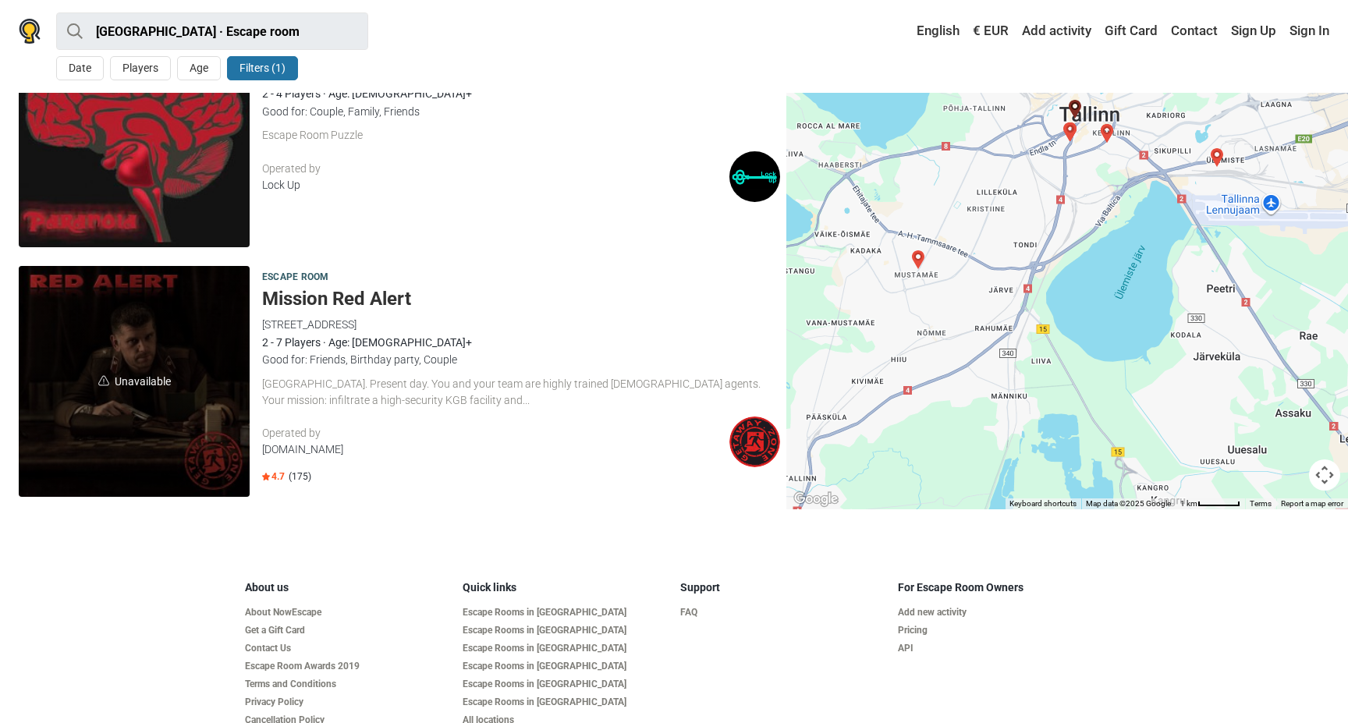
scroll to position [2109, 0]
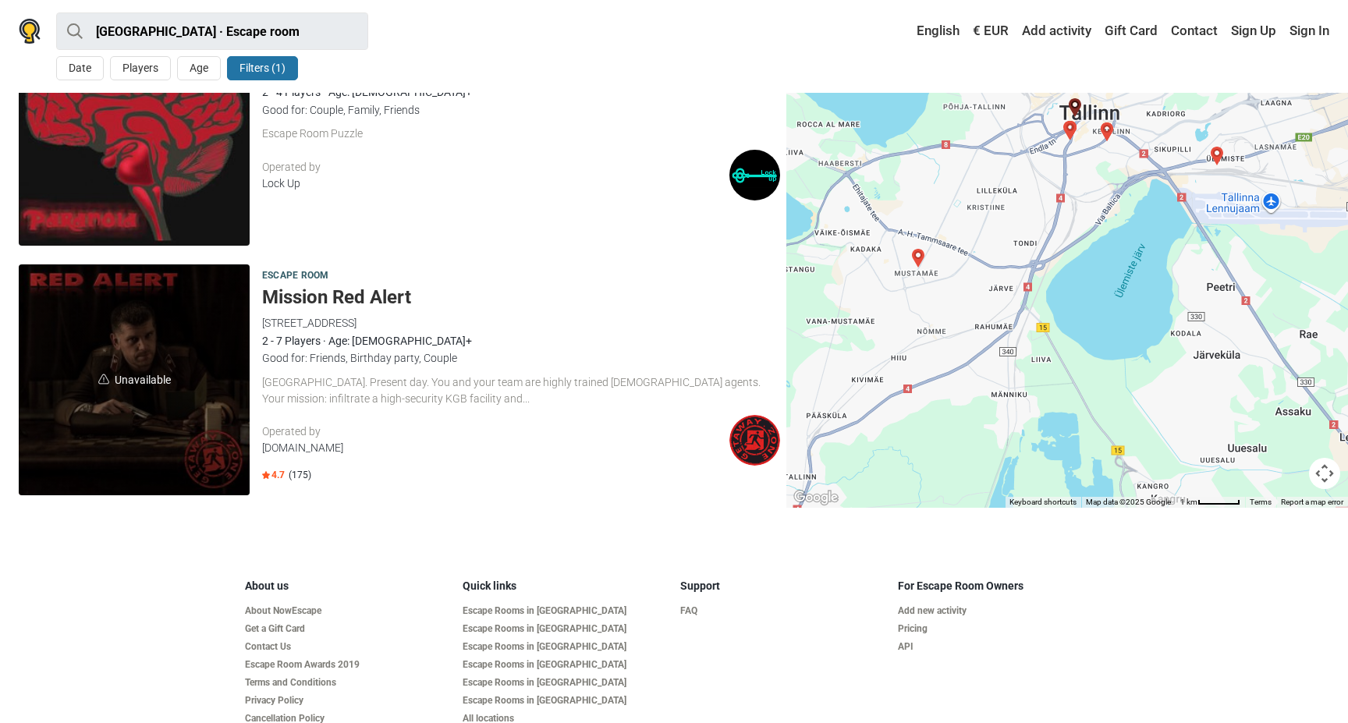
click at [127, 377] on span "Unavailable" at bounding box center [134, 379] width 231 height 231
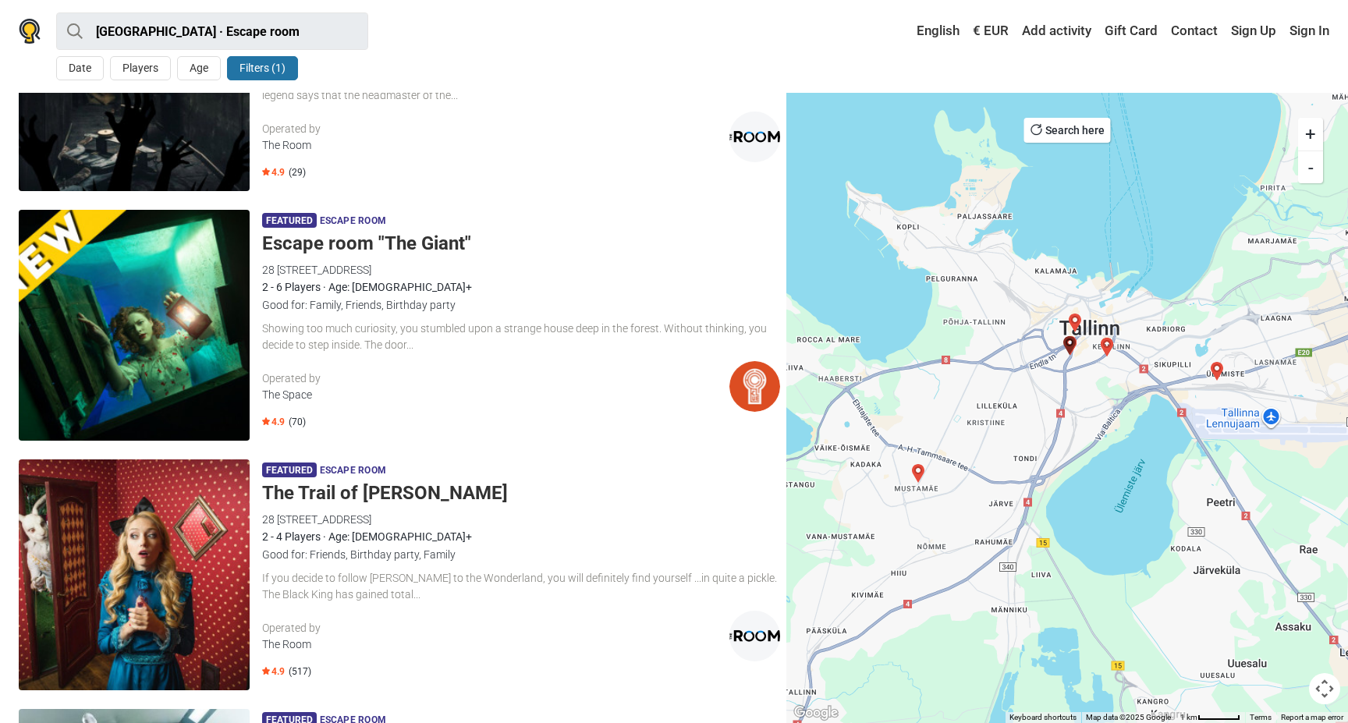
scroll to position [168, 0]
click at [32, 30] on img at bounding box center [30, 31] width 22 height 25
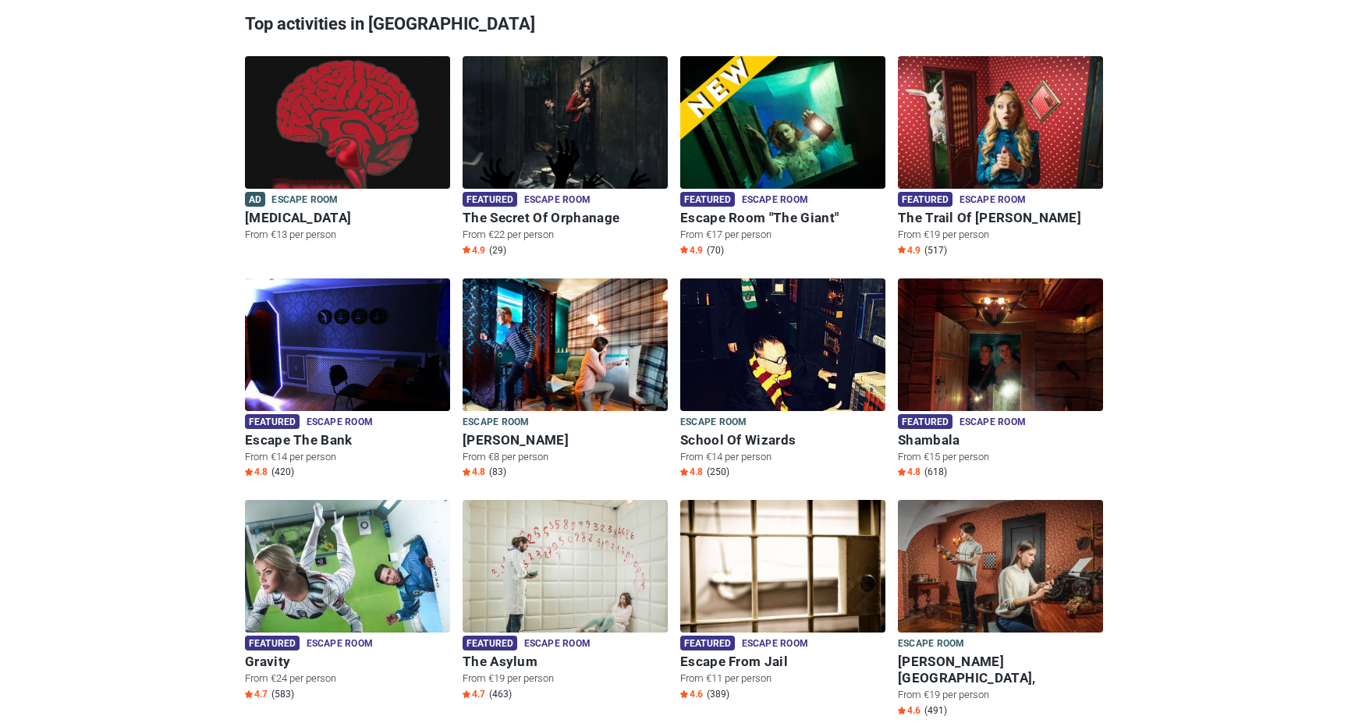
scroll to position [669, 0]
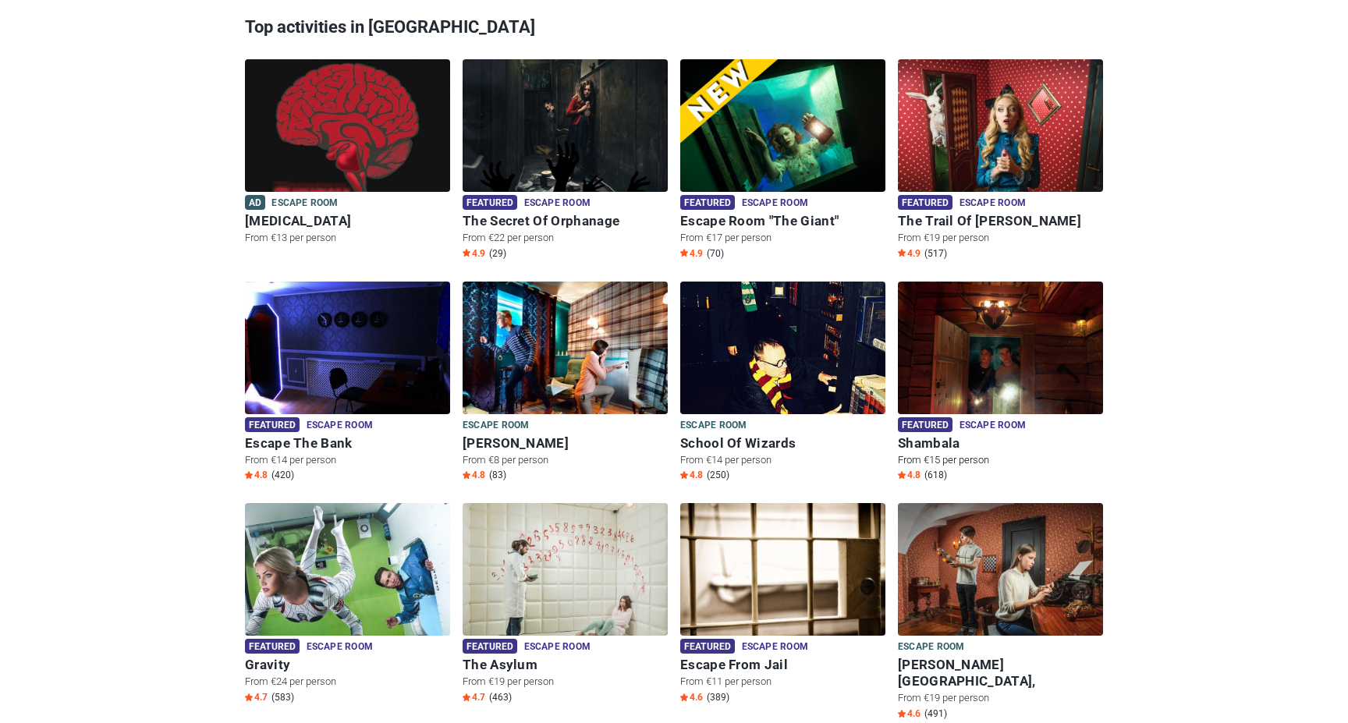
click at [1009, 376] on img at bounding box center [1000, 358] width 205 height 152
click at [532, 391] on img at bounding box center [565, 358] width 205 height 152
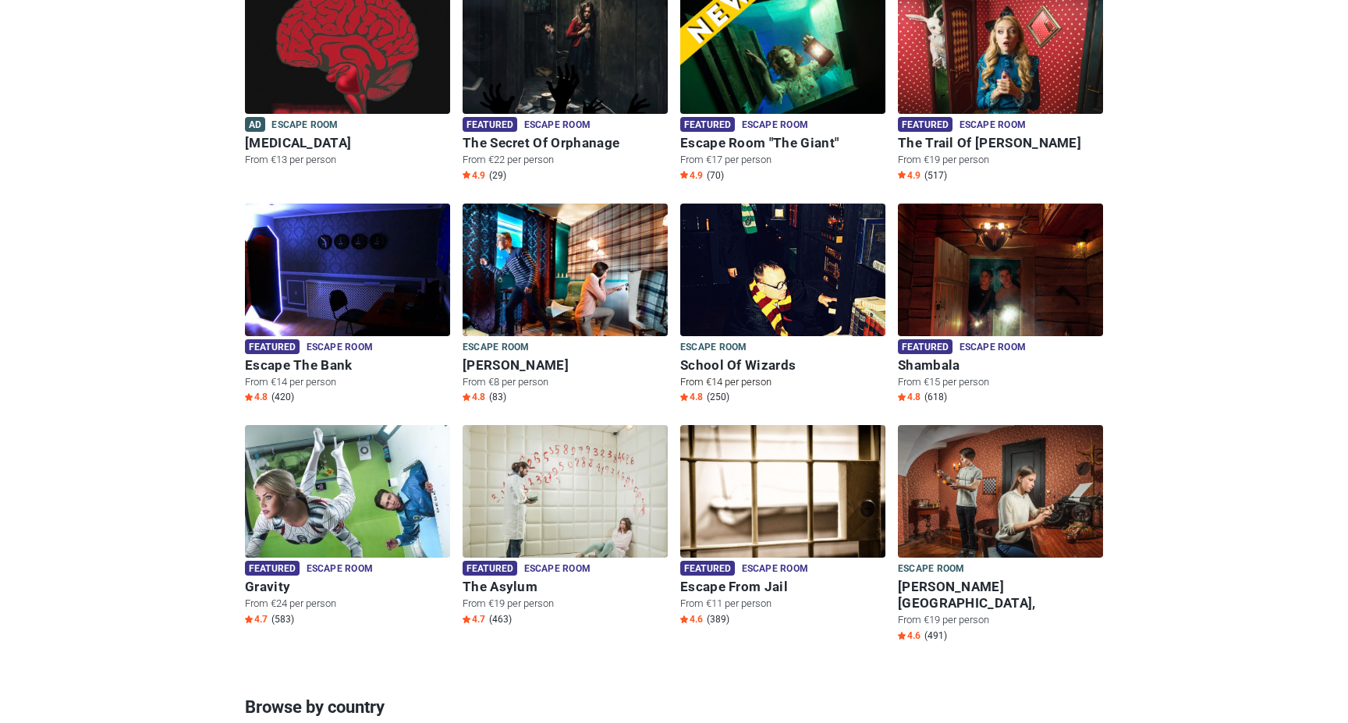
scroll to position [748, 0]
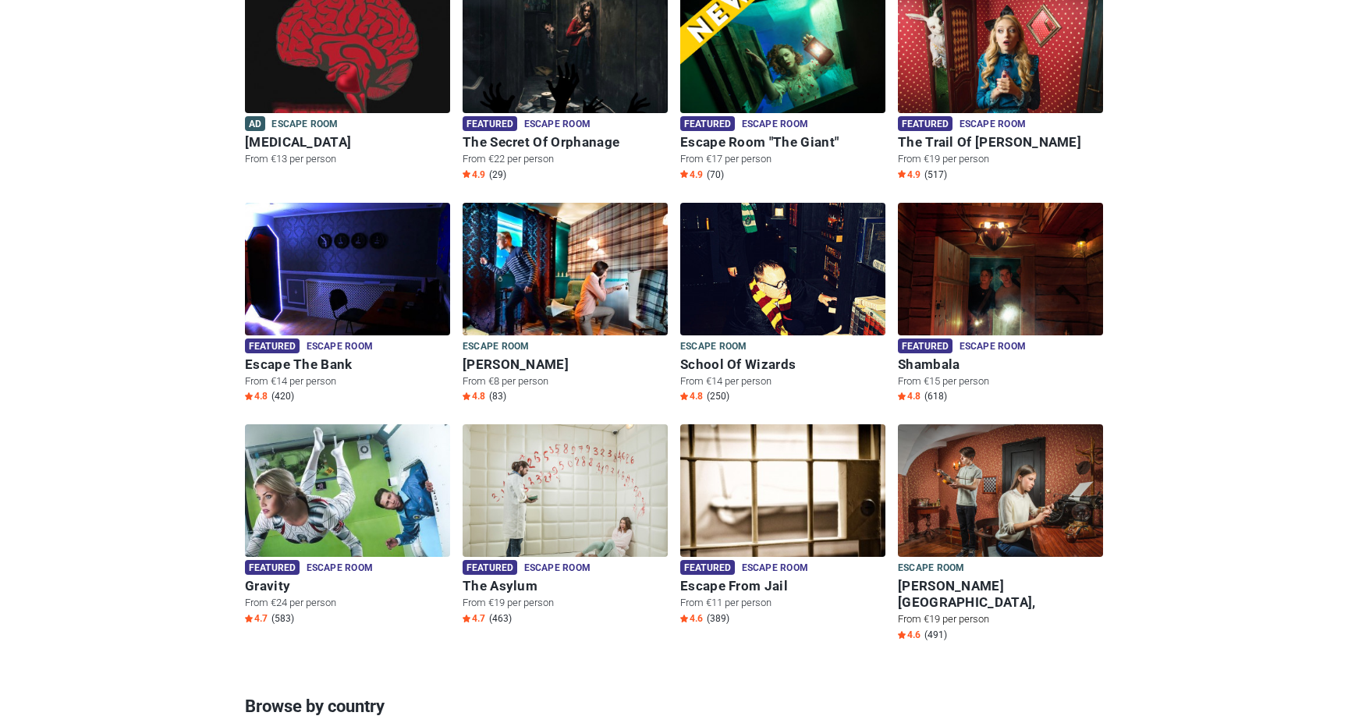
click at [1030, 495] on img at bounding box center [1000, 500] width 205 height 152
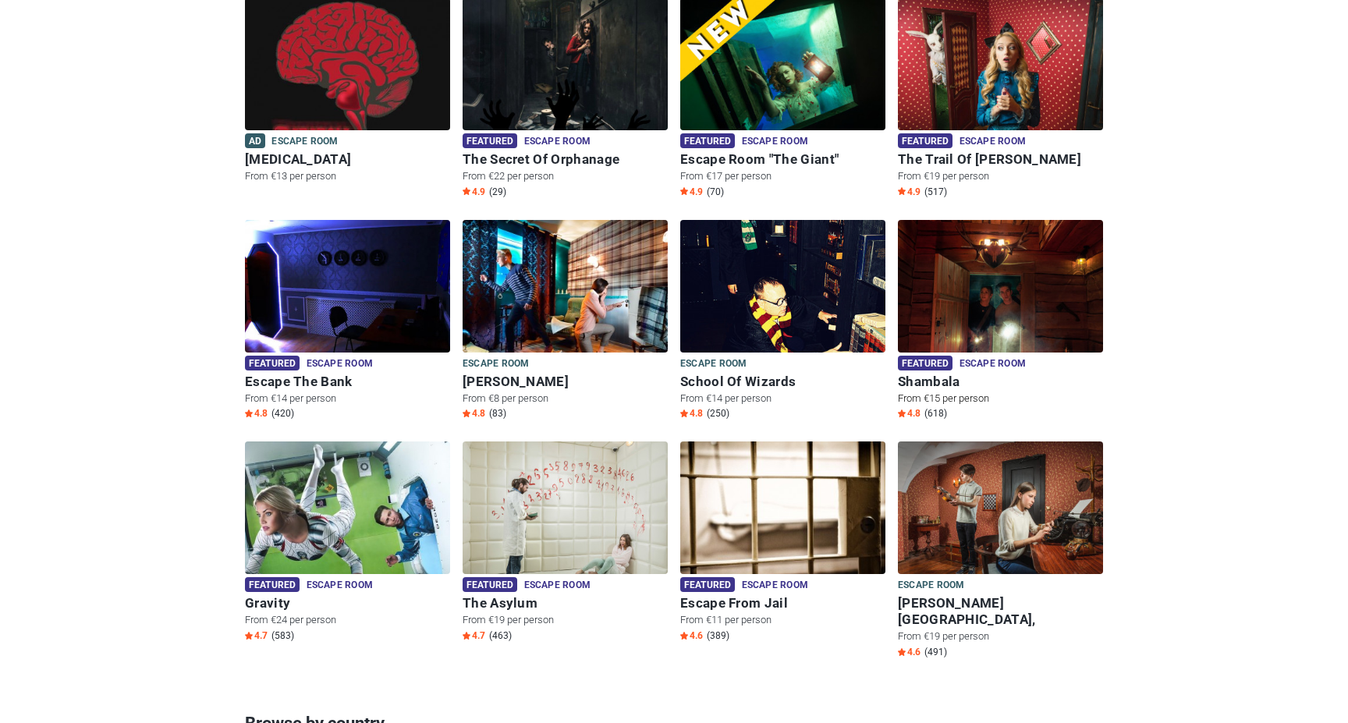
click at [1076, 314] on img at bounding box center [1000, 296] width 205 height 152
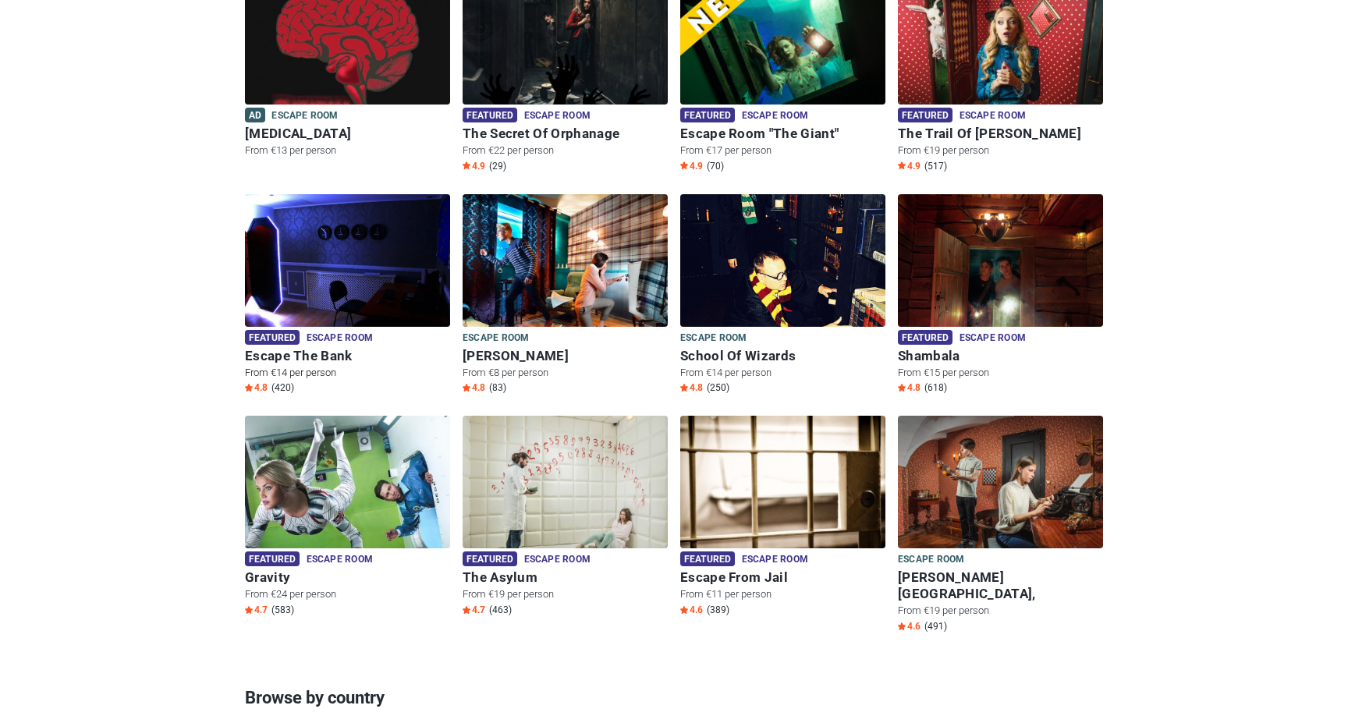
click at [341, 271] on img at bounding box center [347, 270] width 205 height 152
click at [315, 264] on img at bounding box center [347, 270] width 205 height 152
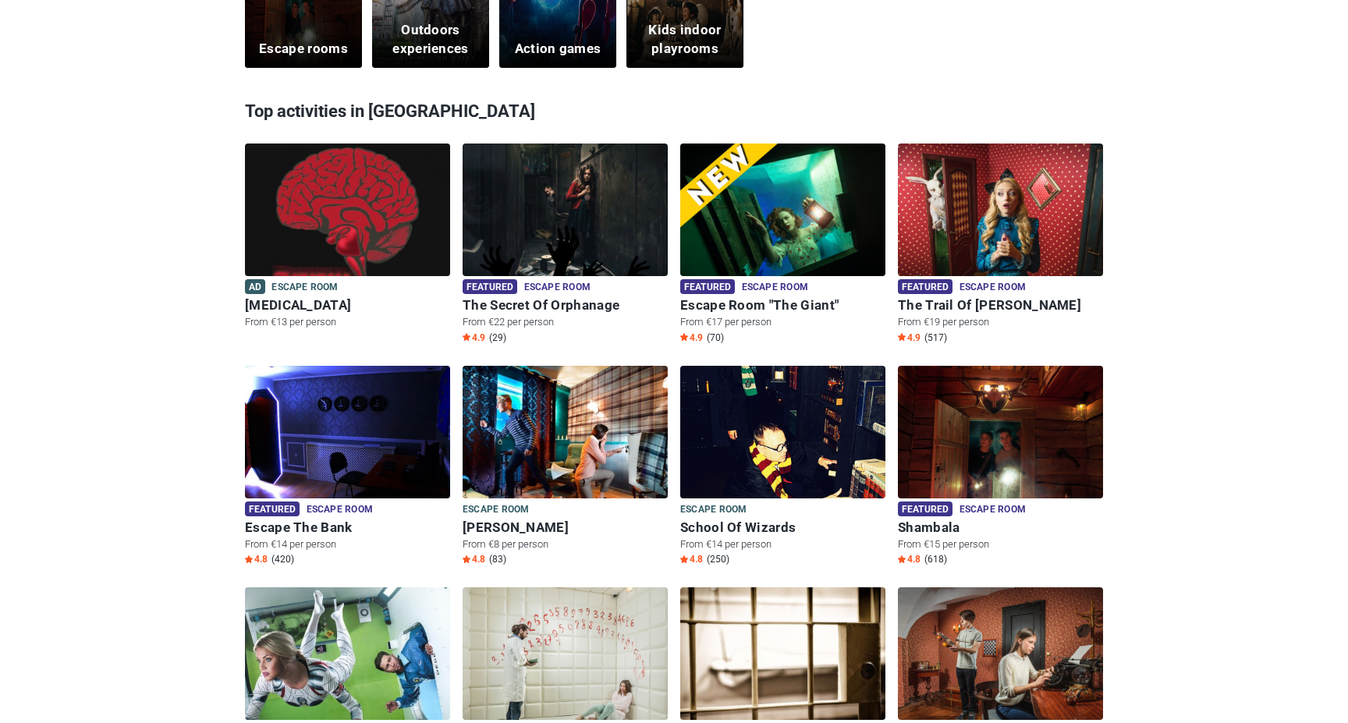
scroll to position [580, 0]
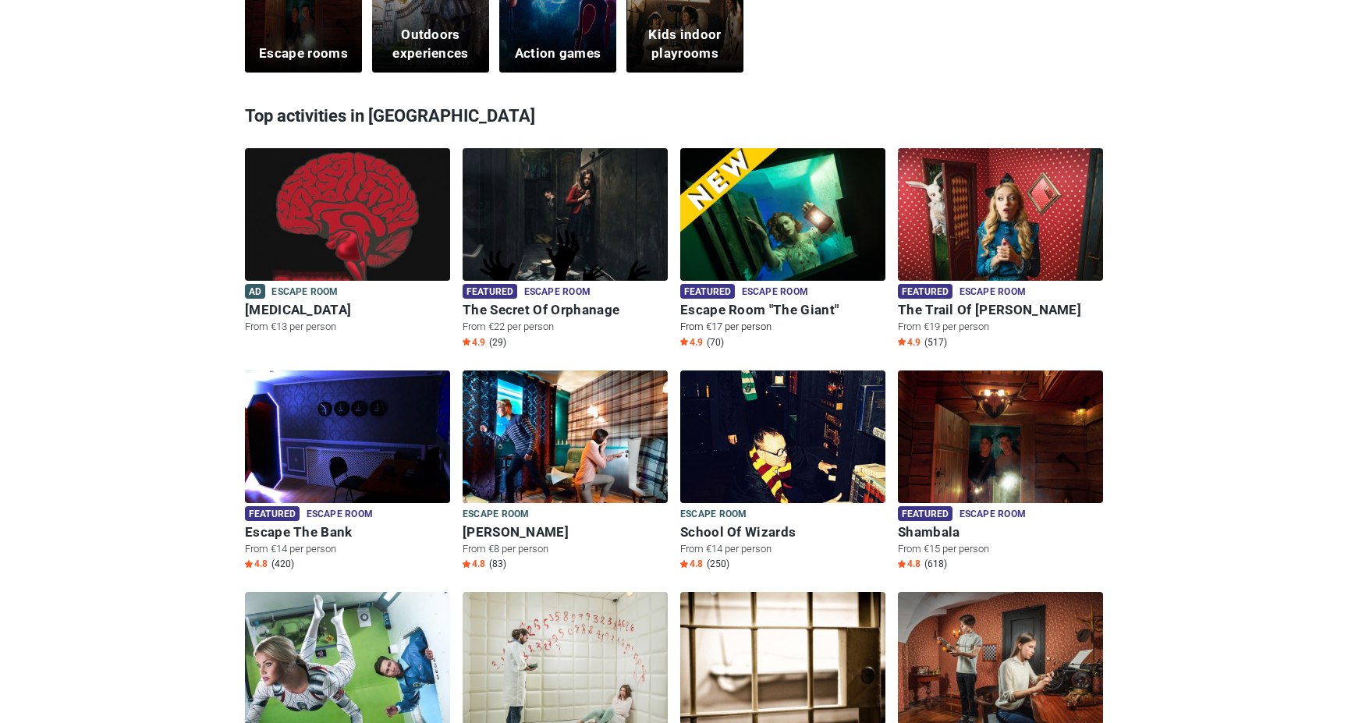
click at [775, 201] on img at bounding box center [782, 224] width 205 height 152
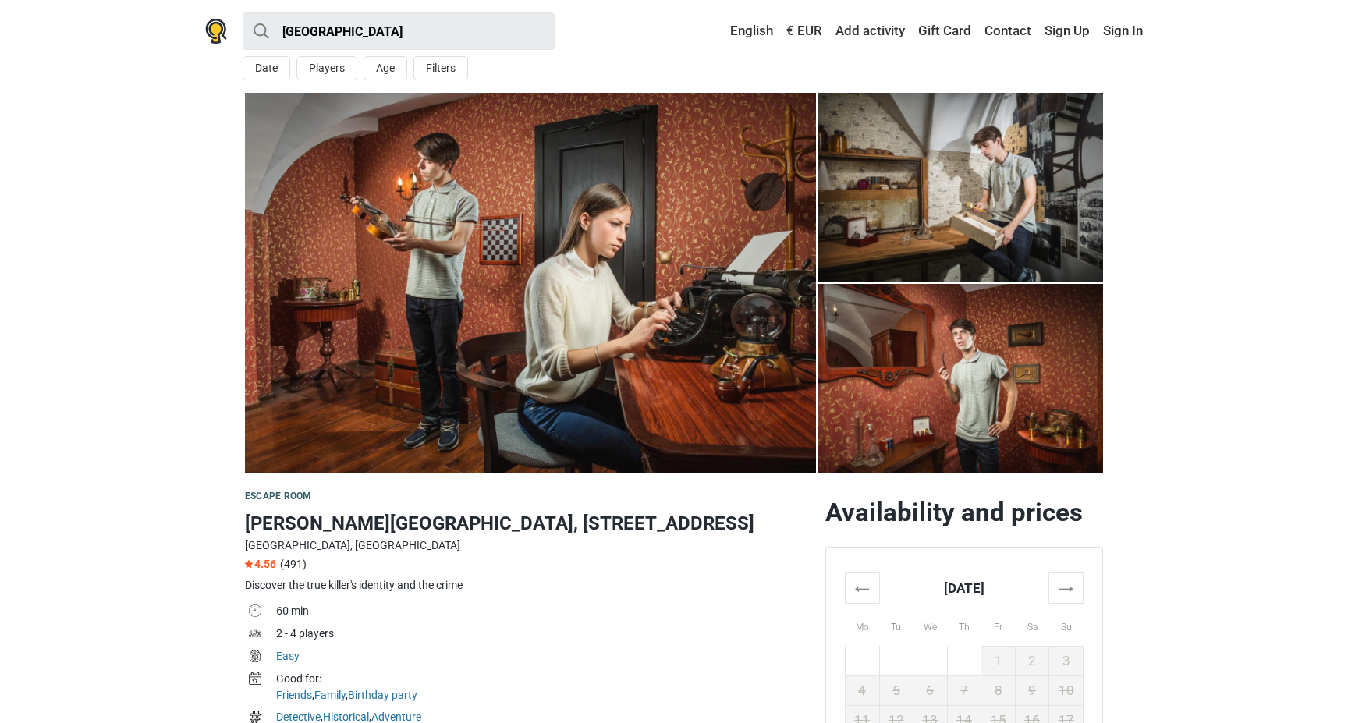
click at [978, 353] on img at bounding box center [961, 379] width 286 height 190
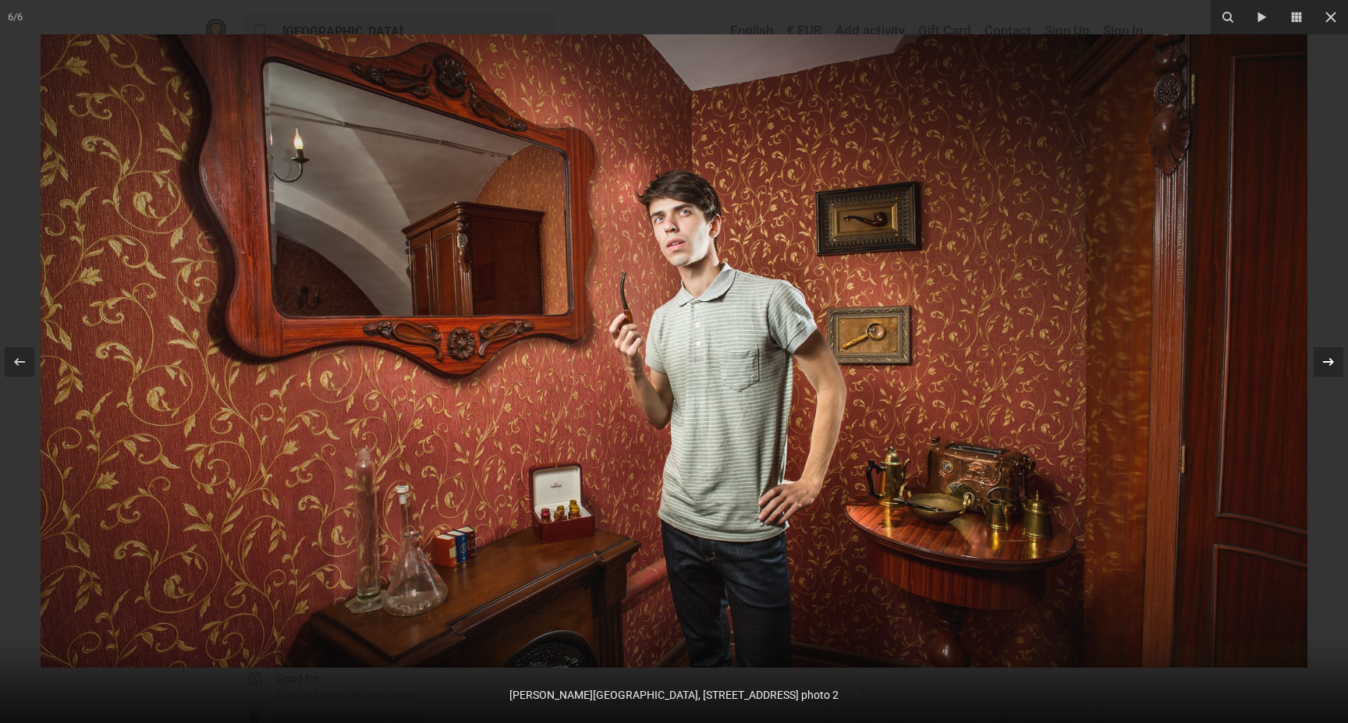
click at [1318, 362] on div at bounding box center [1329, 362] width 30 height 30
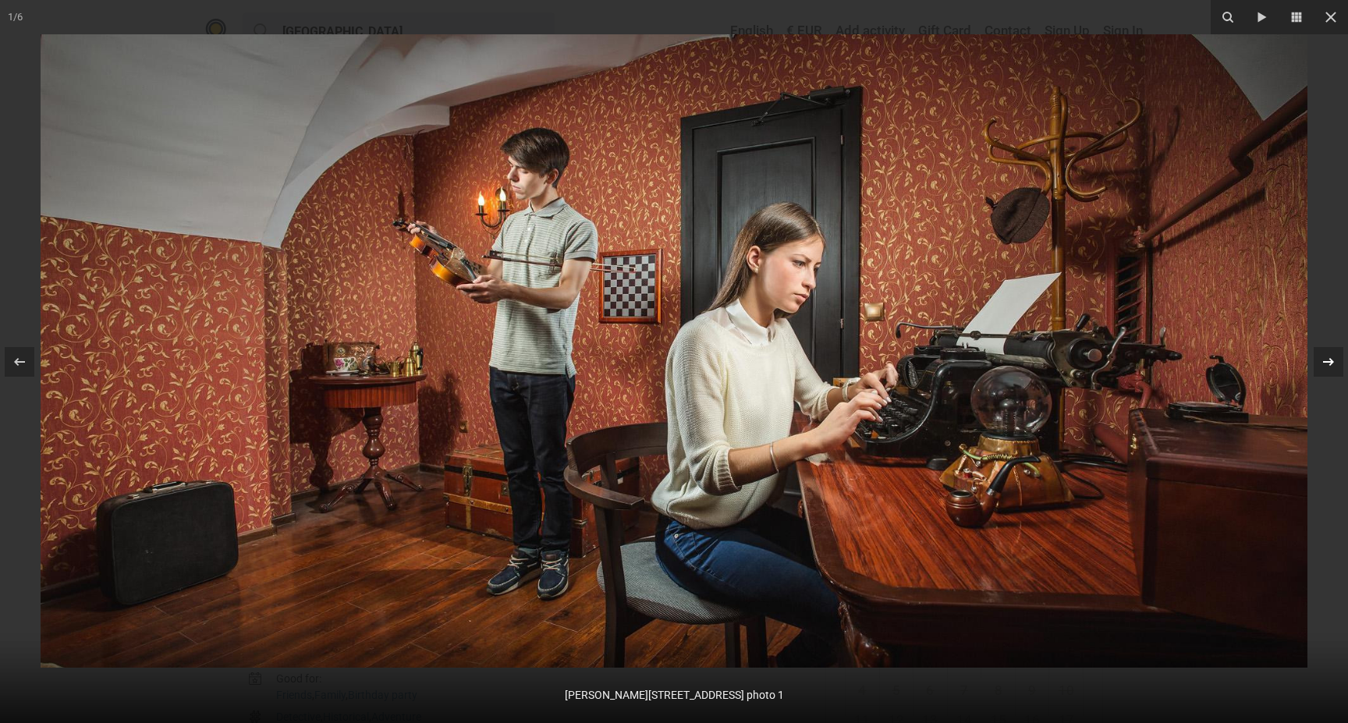
click at [1332, 361] on icon at bounding box center [1328, 361] width 11 height 8
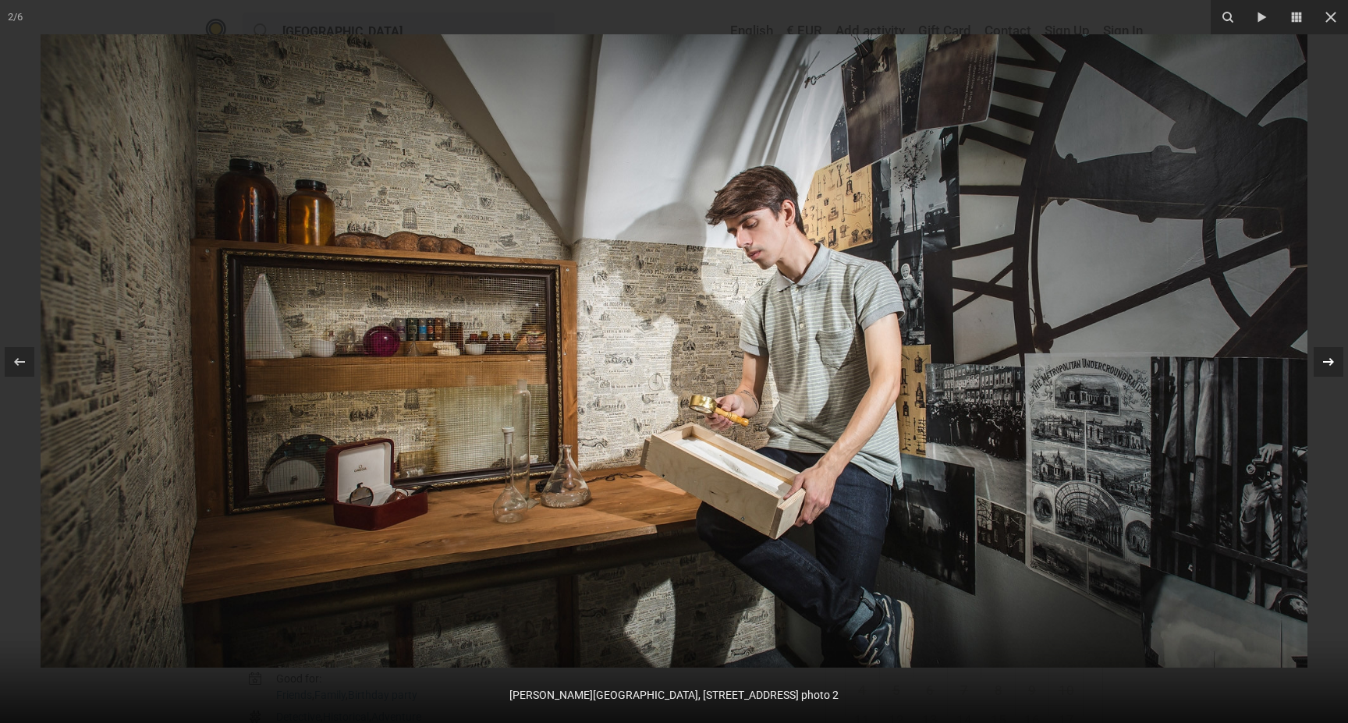
click at [1332, 361] on icon at bounding box center [1328, 361] width 11 height 8
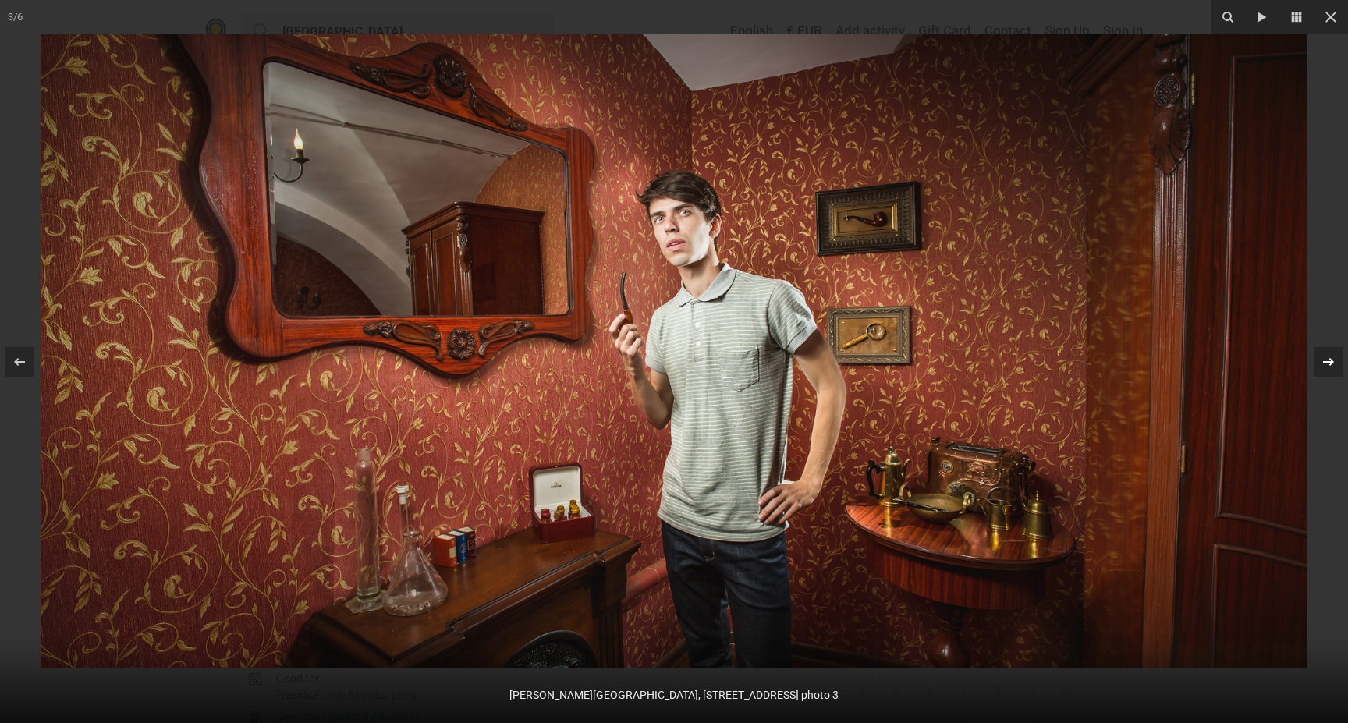
click at [1328, 364] on icon at bounding box center [1328, 362] width 19 height 19
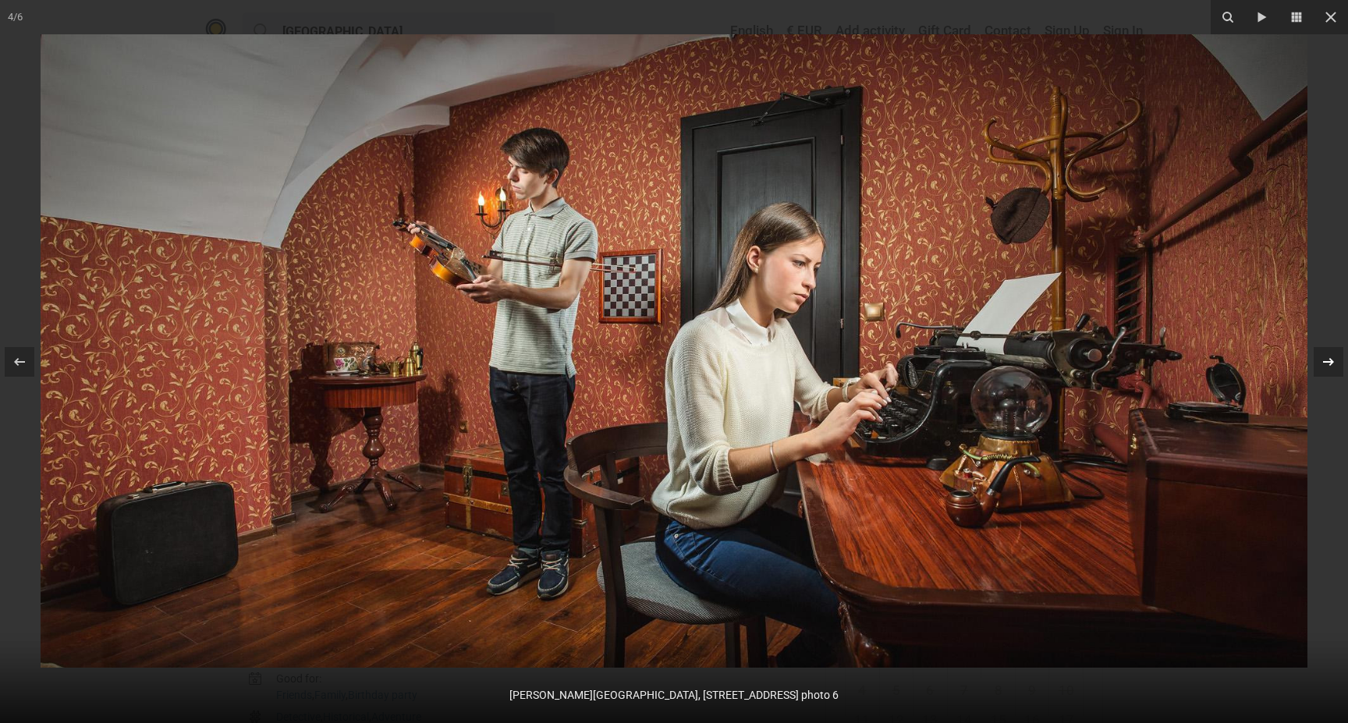
click at [1328, 366] on icon at bounding box center [1328, 362] width 19 height 19
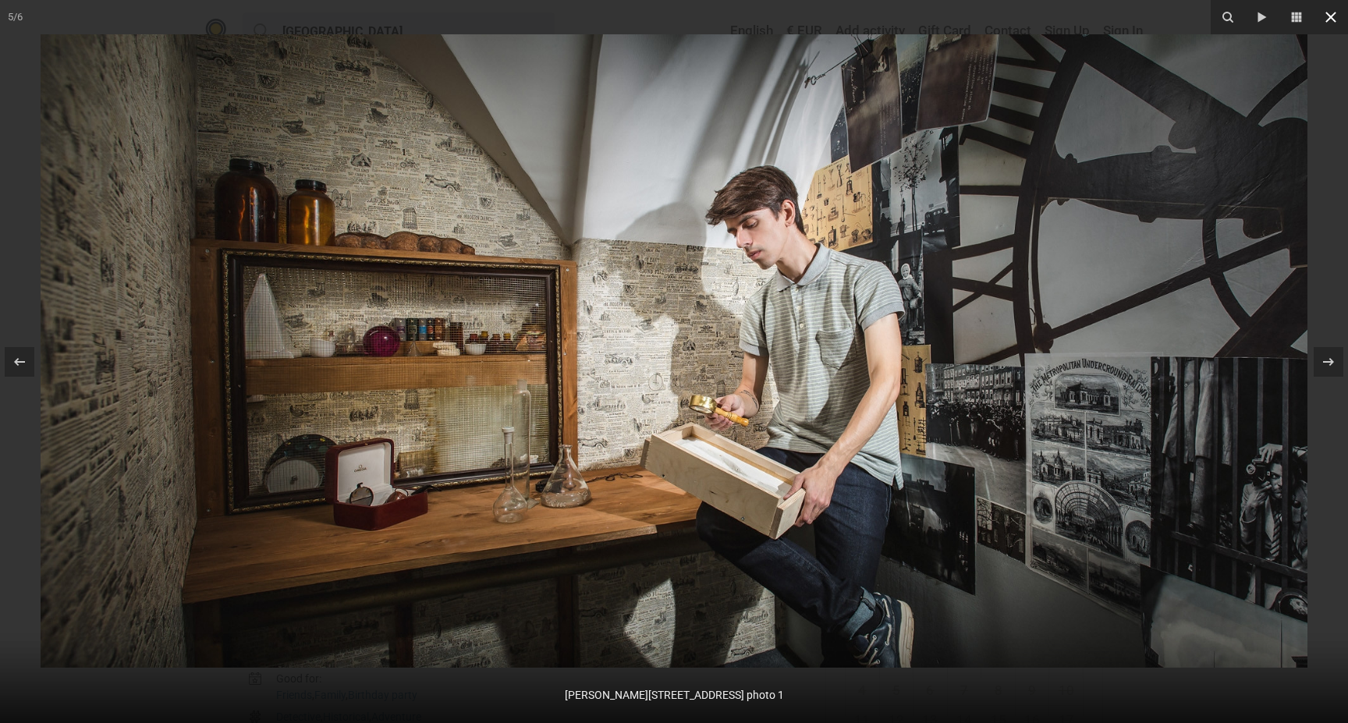
click at [1329, 18] on icon at bounding box center [1330, 17] width 11 height 11
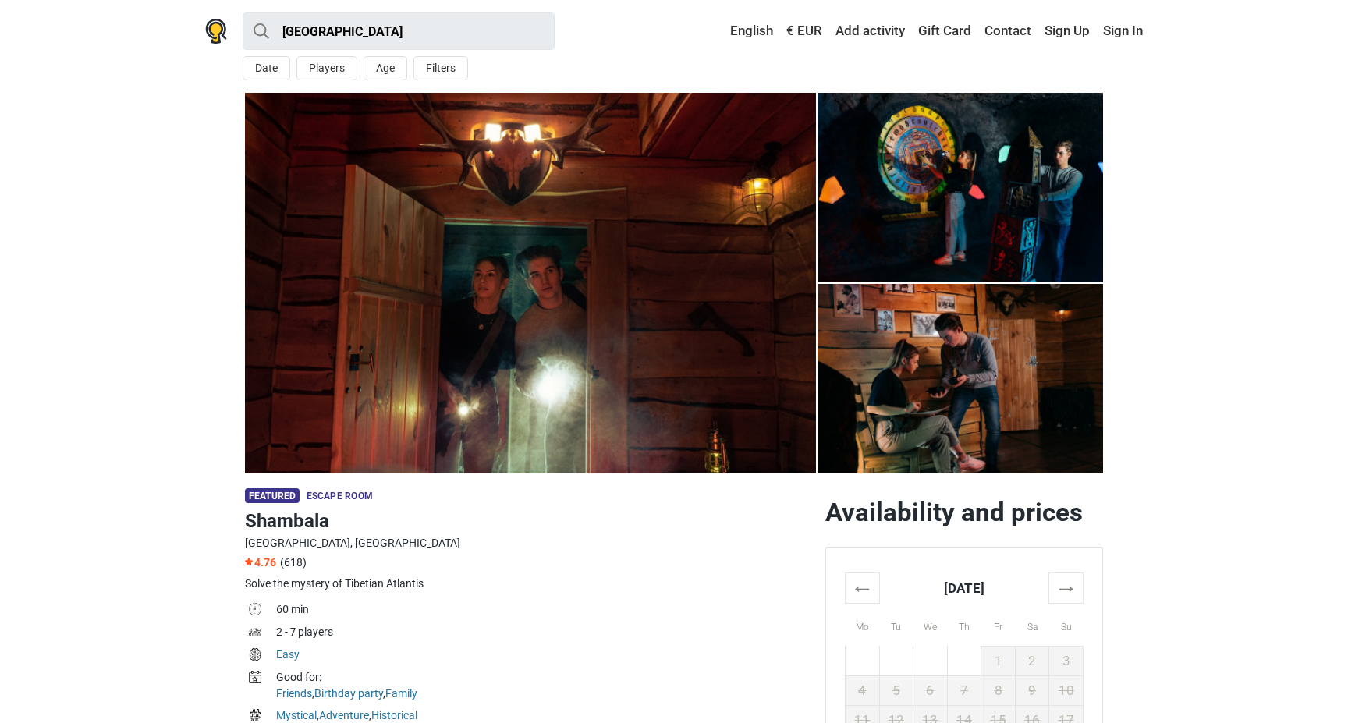
click at [608, 257] on img at bounding box center [530, 283] width 571 height 381
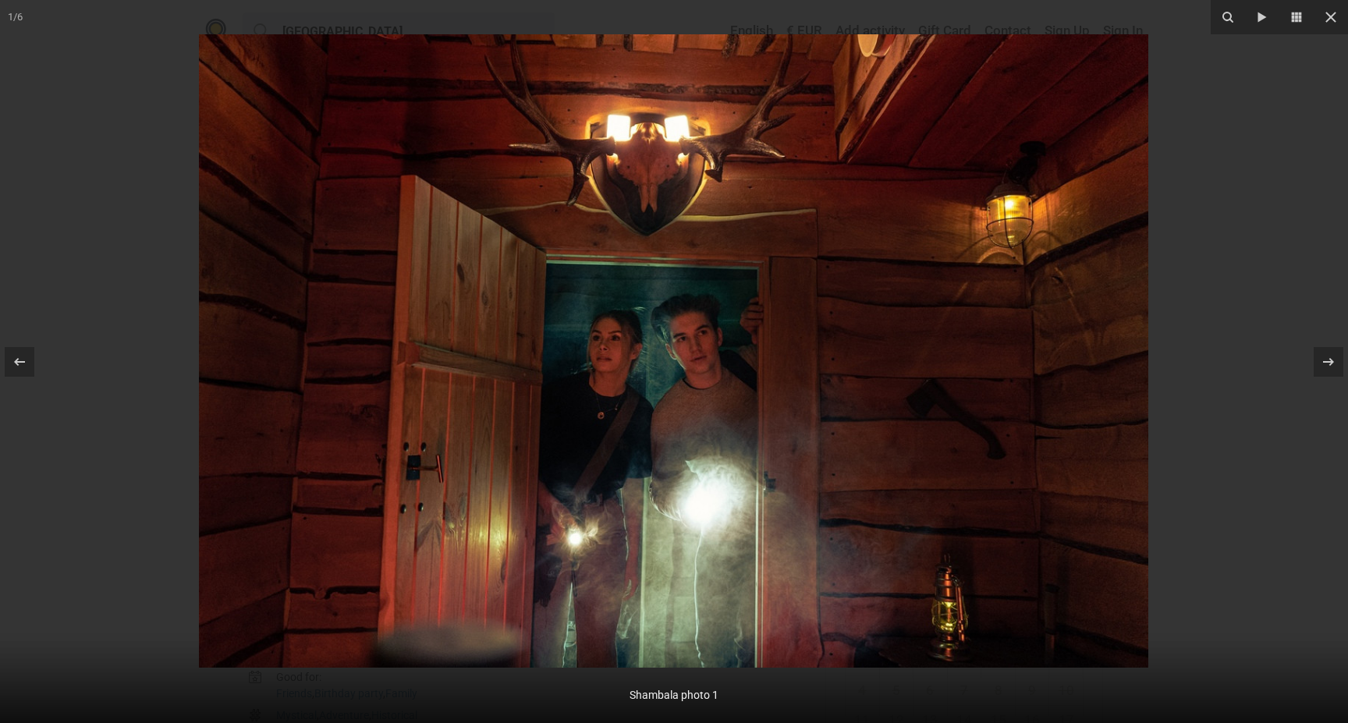
click at [642, 406] on img at bounding box center [673, 350] width 949 height 633
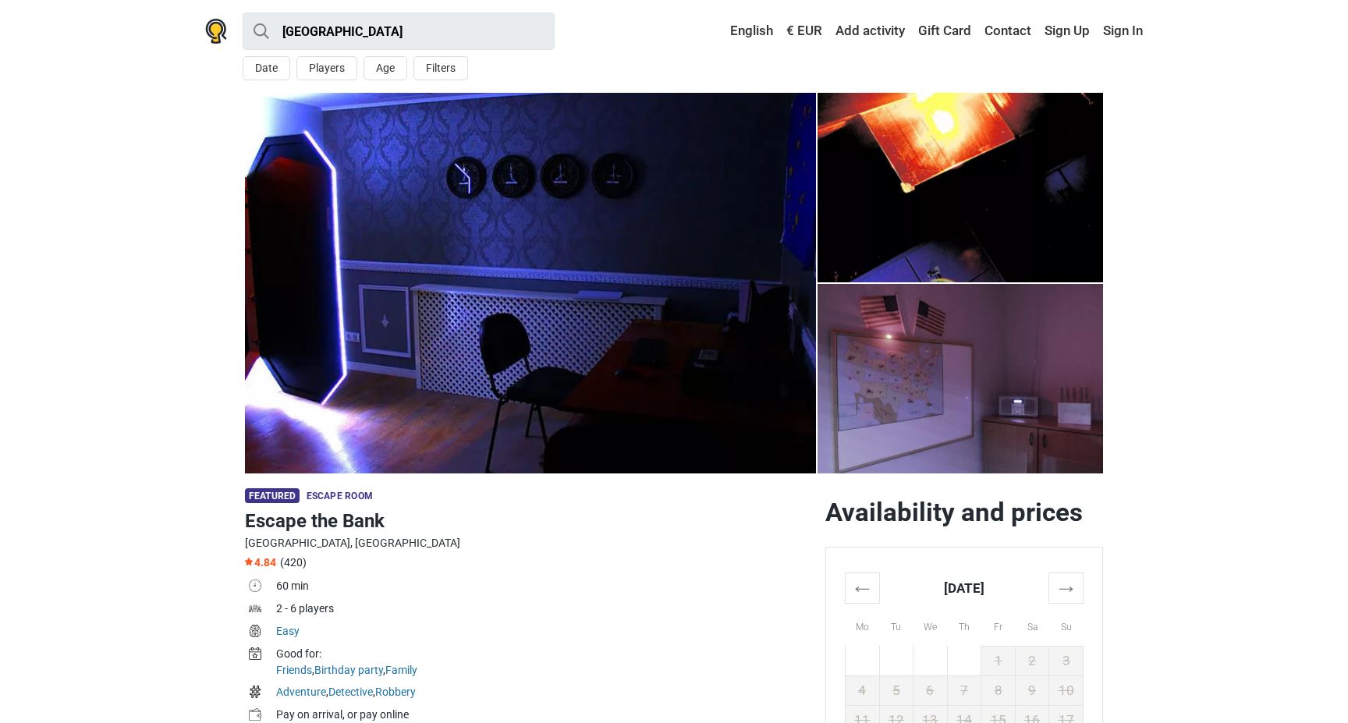
click at [750, 344] on img at bounding box center [530, 283] width 571 height 381
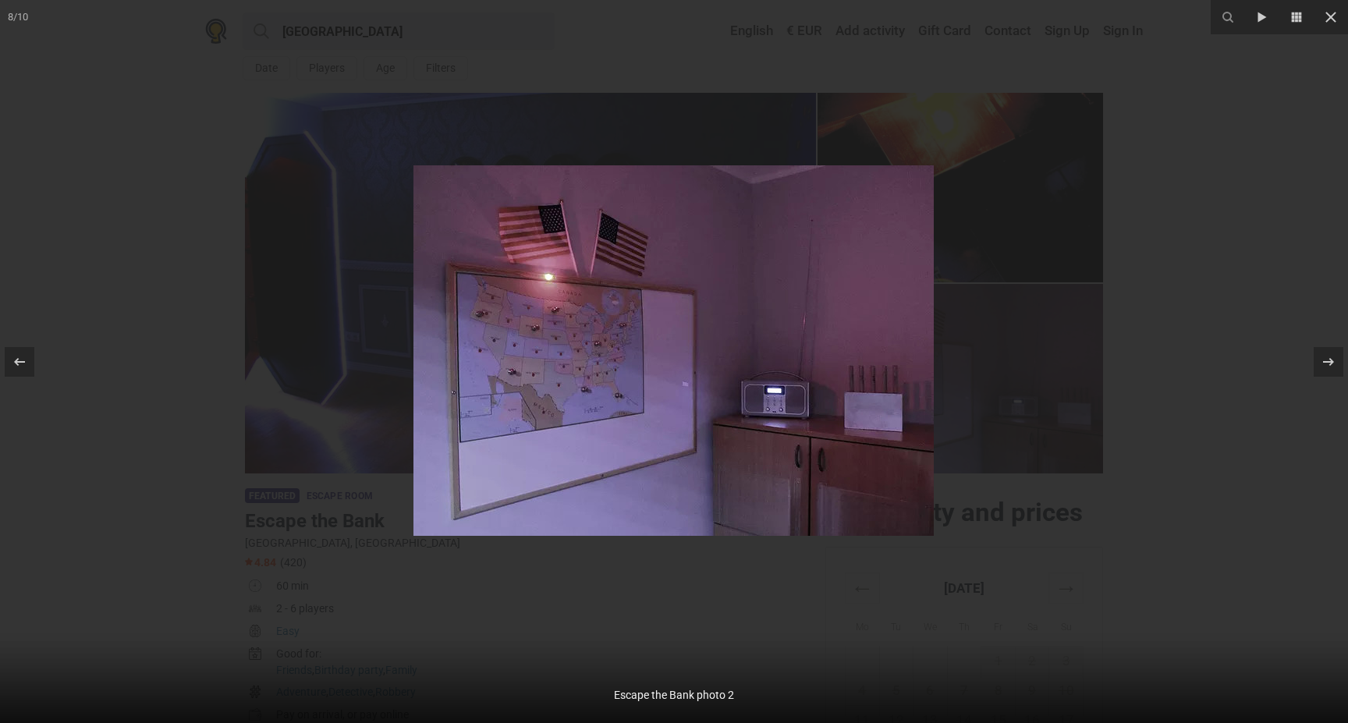
click at [113, 103] on div at bounding box center [674, 361] width 1348 height 723
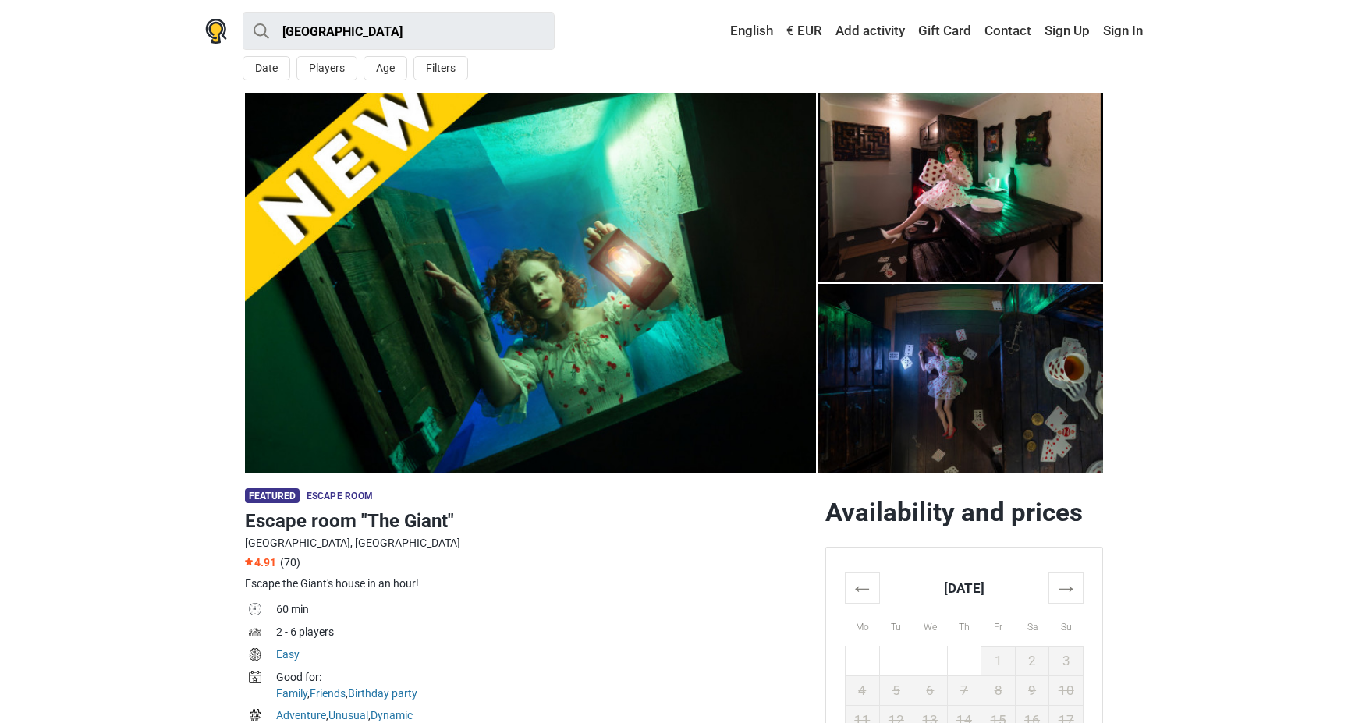
click at [977, 172] on img at bounding box center [961, 188] width 286 height 190
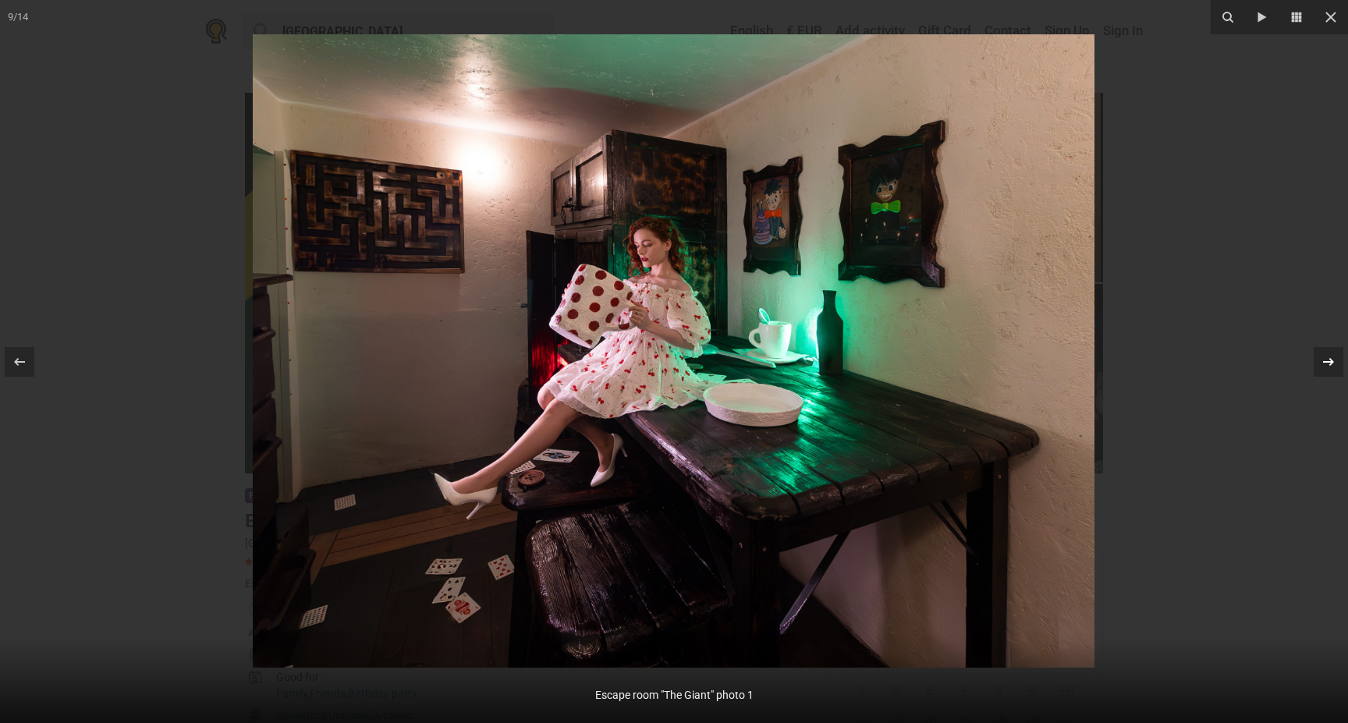
click at [1320, 371] on div at bounding box center [1329, 362] width 30 height 30
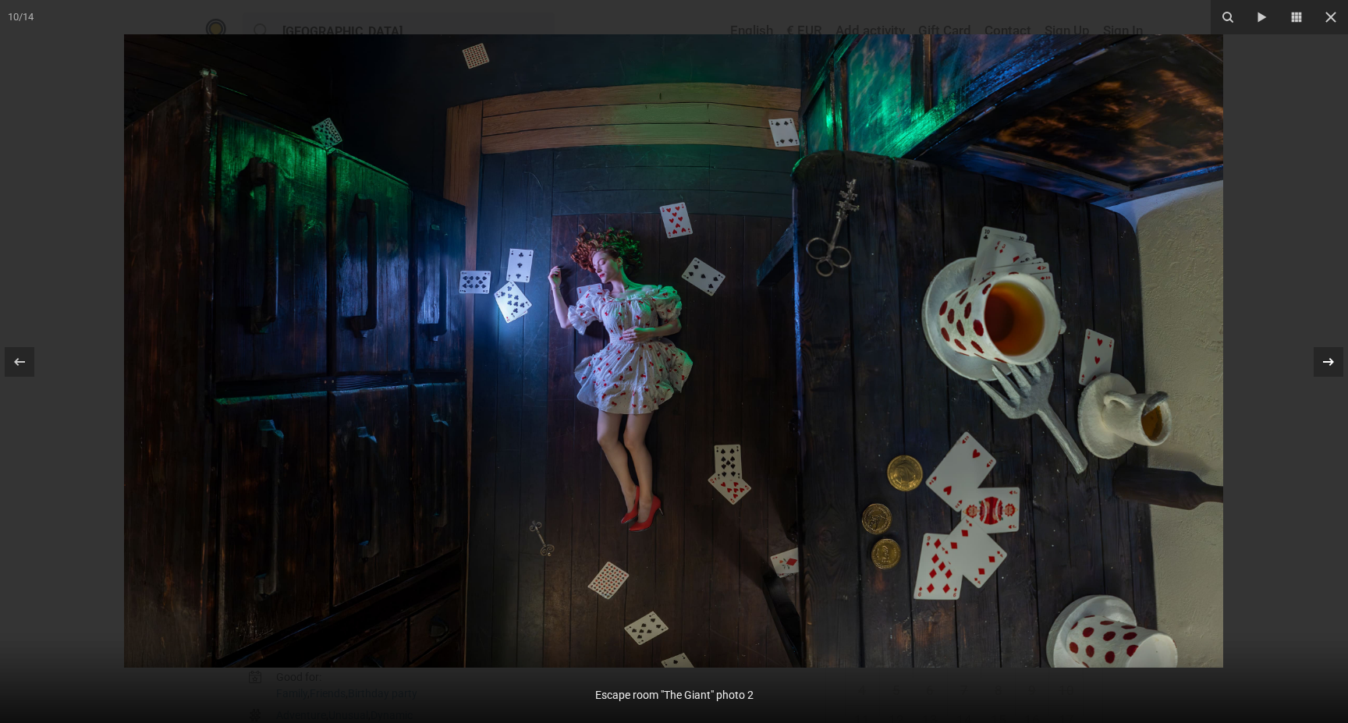
click at [1335, 367] on icon at bounding box center [1328, 362] width 19 height 19
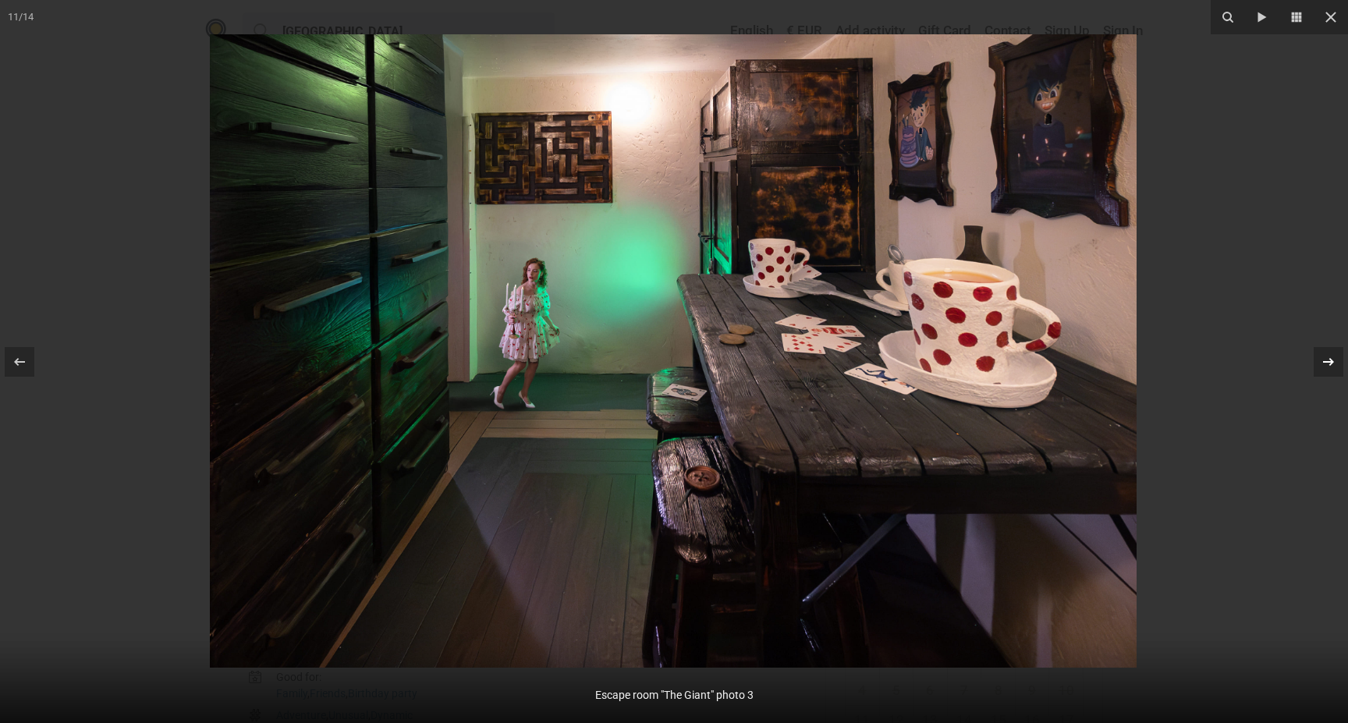
click at [1328, 375] on div at bounding box center [1329, 362] width 30 height 30
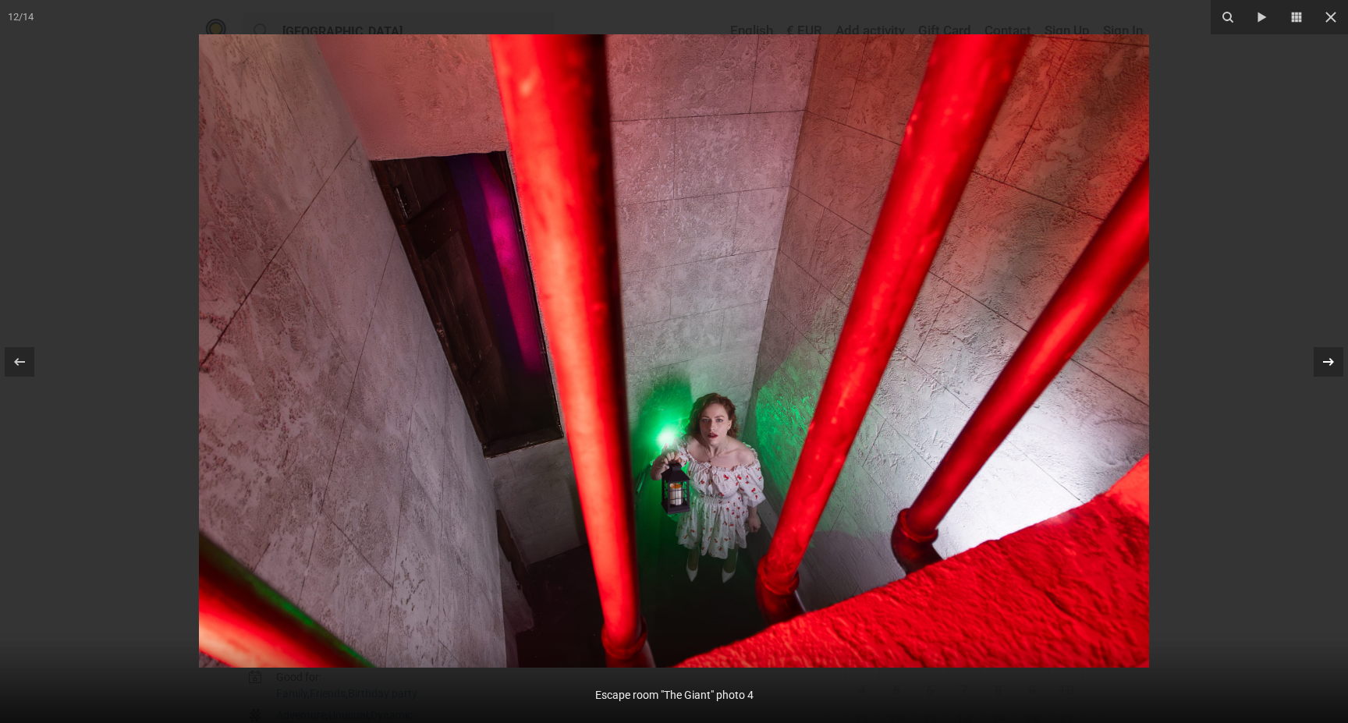
click at [1328, 375] on div "12 / 14 Escape room "The Giant" photo 4" at bounding box center [674, 361] width 1348 height 723
click at [1328, 363] on icon at bounding box center [1328, 362] width 19 height 19
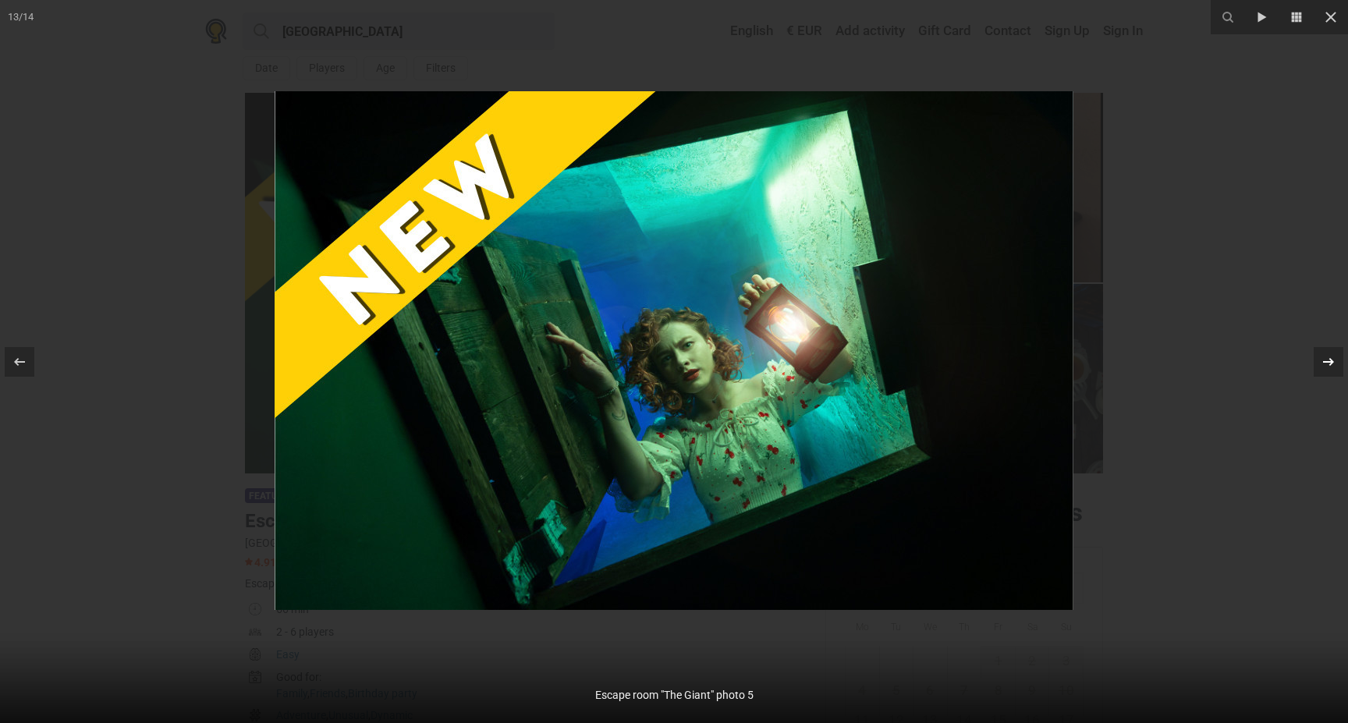
click at [1328, 361] on icon at bounding box center [1328, 361] width 11 height 8
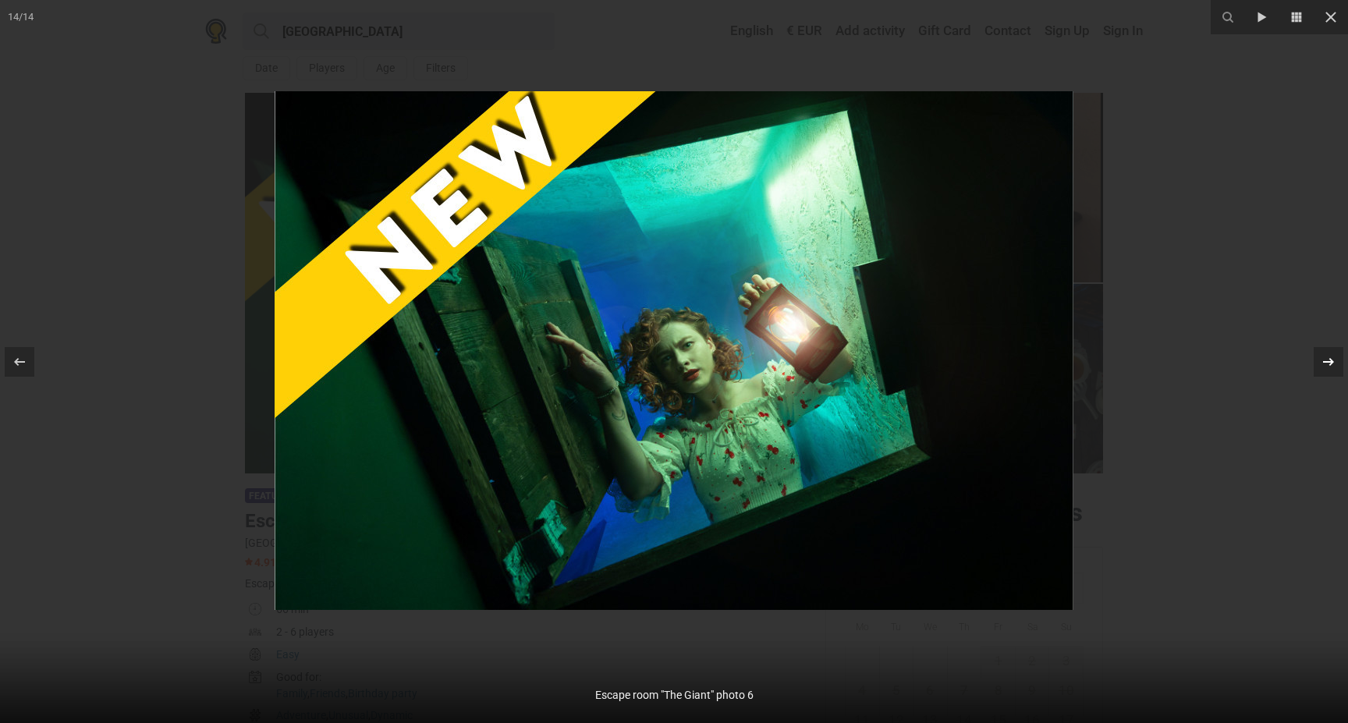
click at [1324, 367] on icon at bounding box center [1328, 362] width 19 height 19
click at [1336, 361] on icon at bounding box center [1328, 362] width 19 height 19
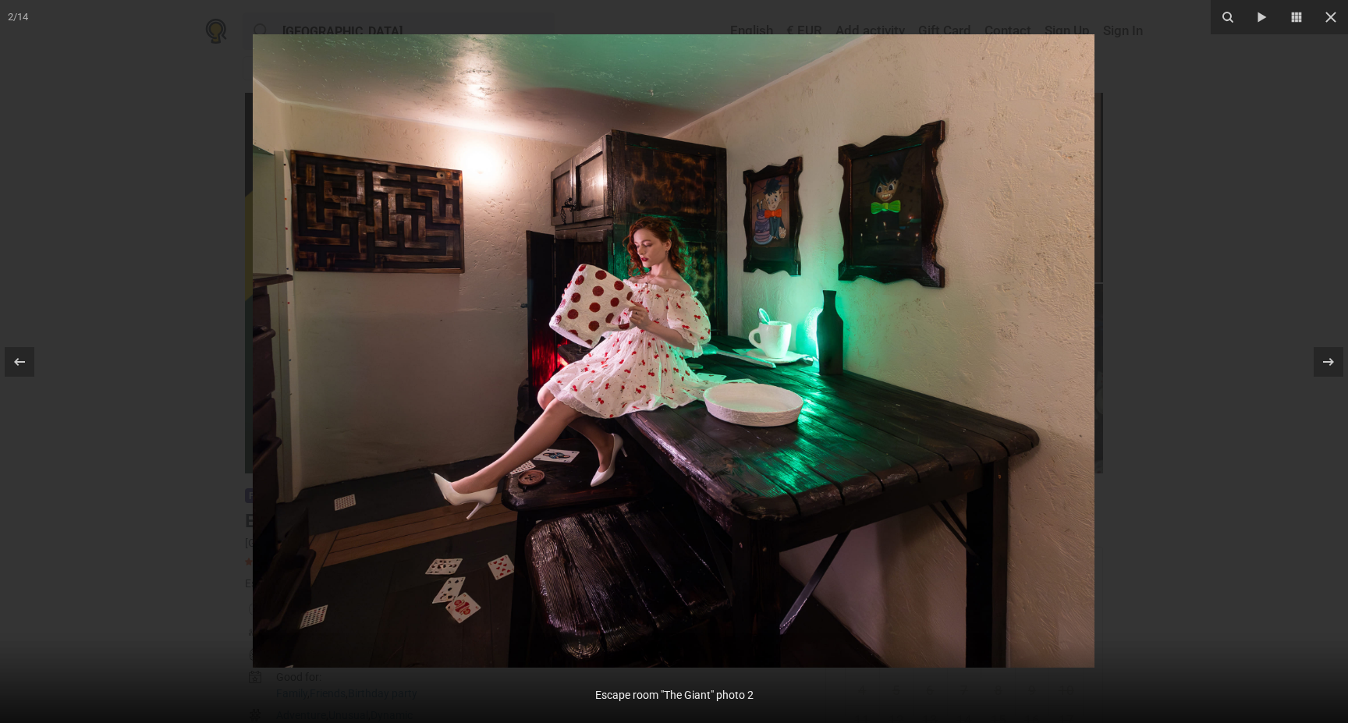
click at [1301, 193] on div at bounding box center [674, 361] width 1348 height 723
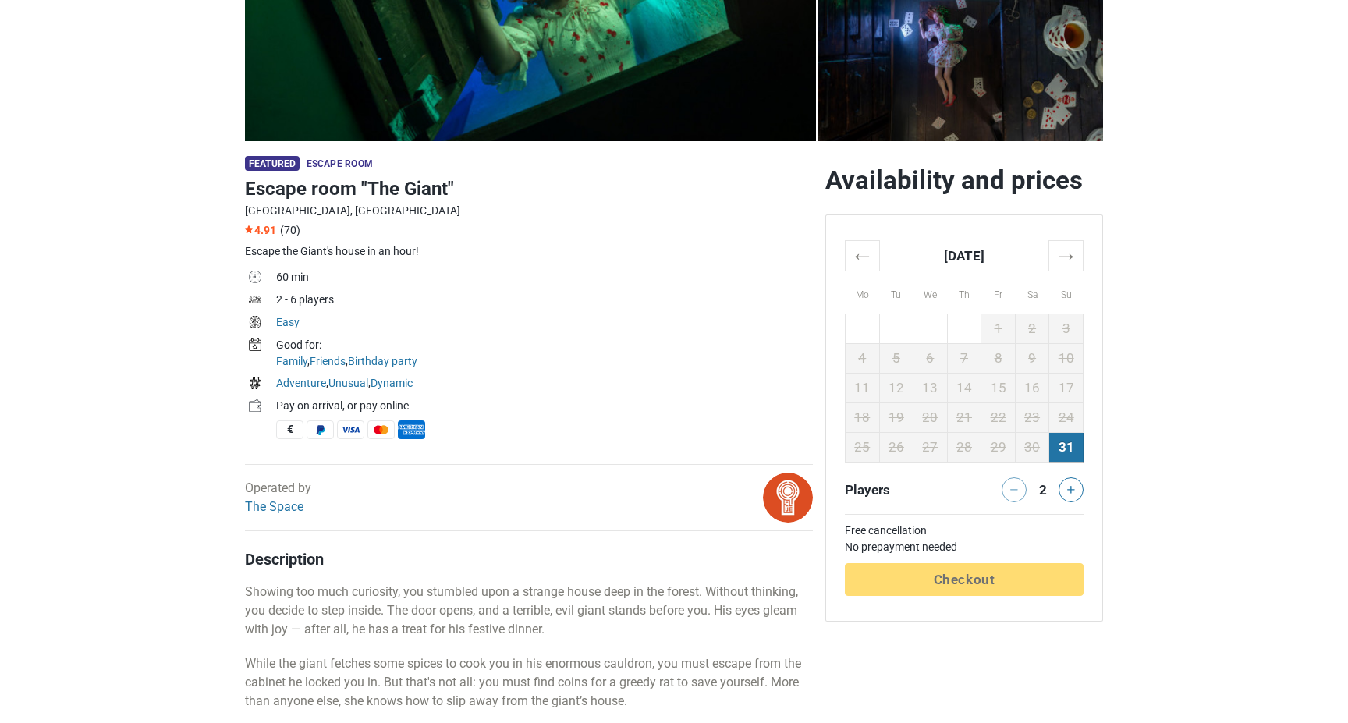
scroll to position [336, 0]
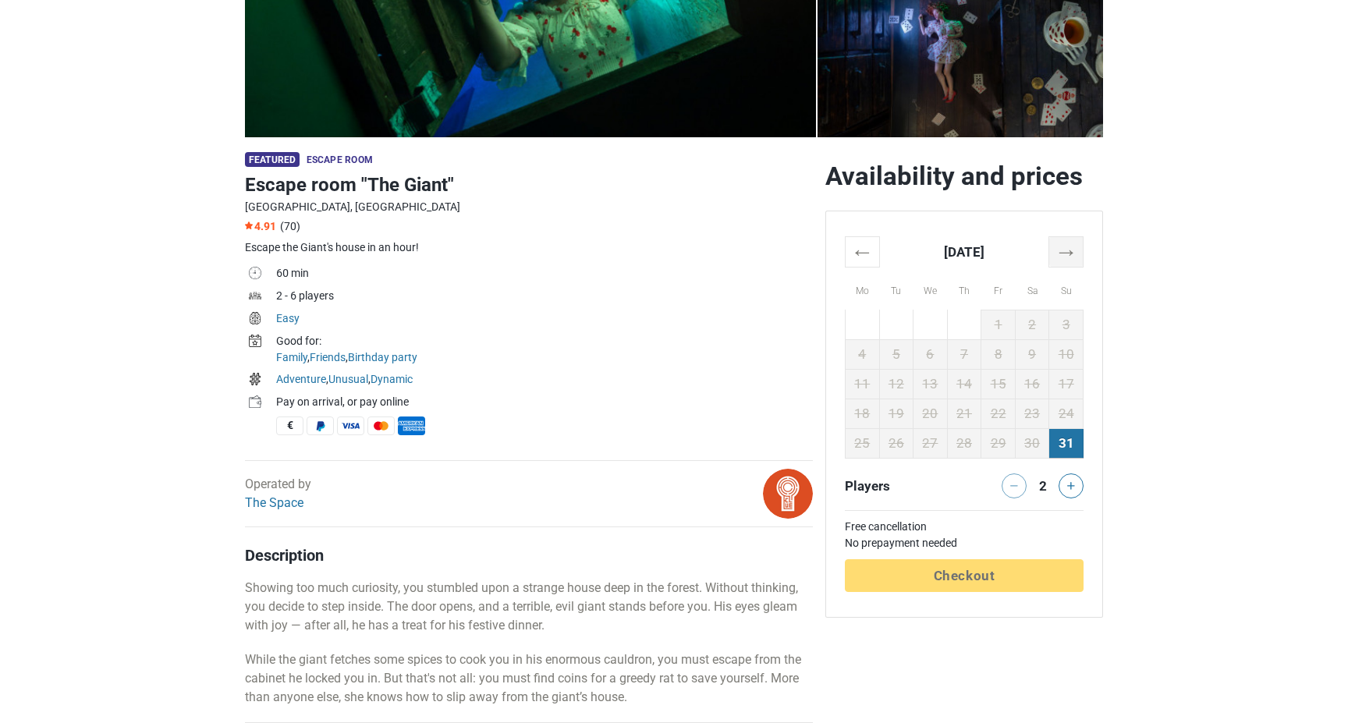
click at [1057, 256] on th "→" at bounding box center [1066, 251] width 34 height 30
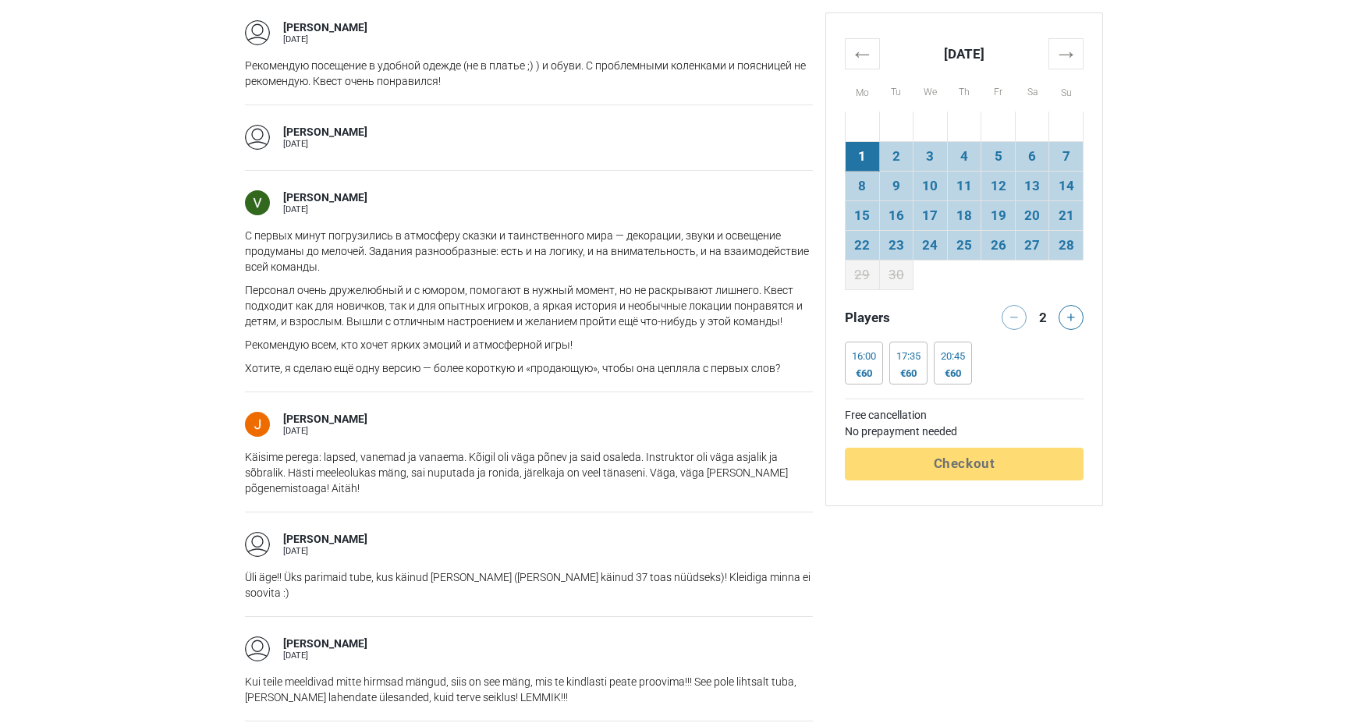
scroll to position [1386, 0]
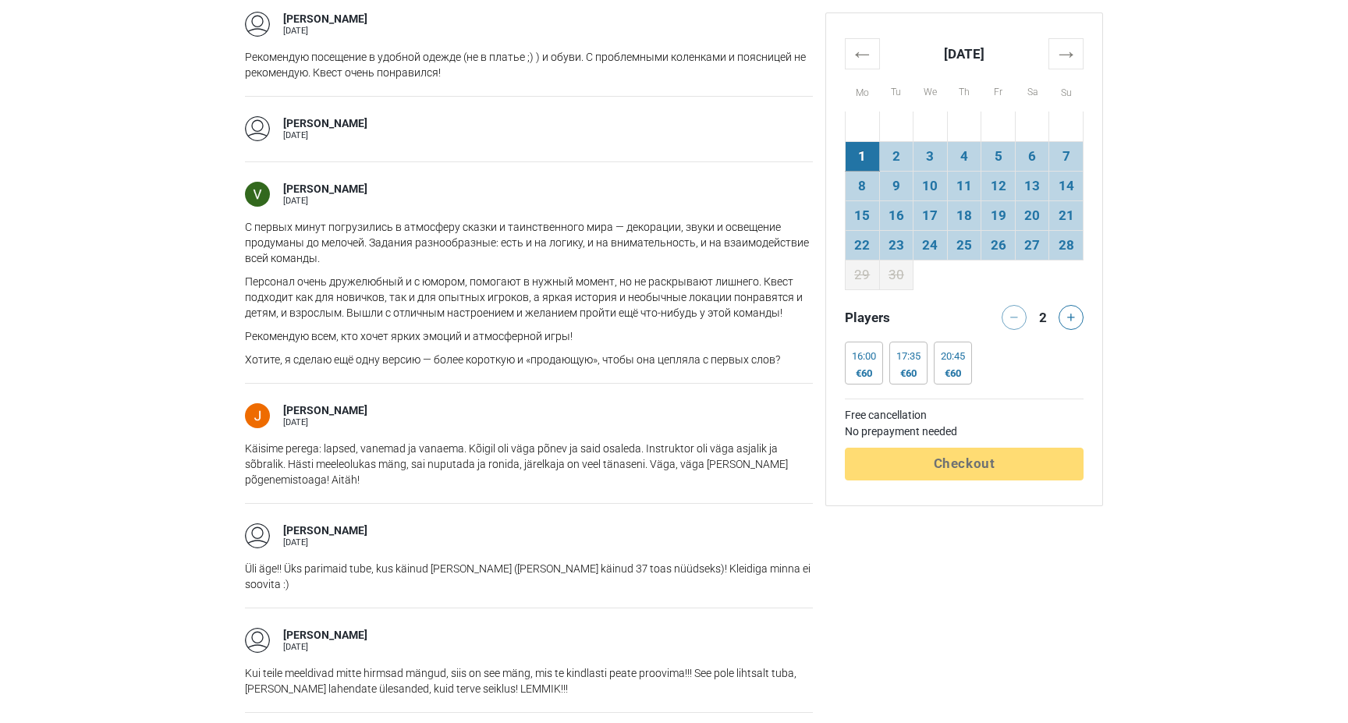
click at [636, 567] on p "Üli äge!! Üks parimaid tube, kus käinud olen (olen käinud 37 toas nüüdseks)! Kl…" at bounding box center [529, 576] width 568 height 31
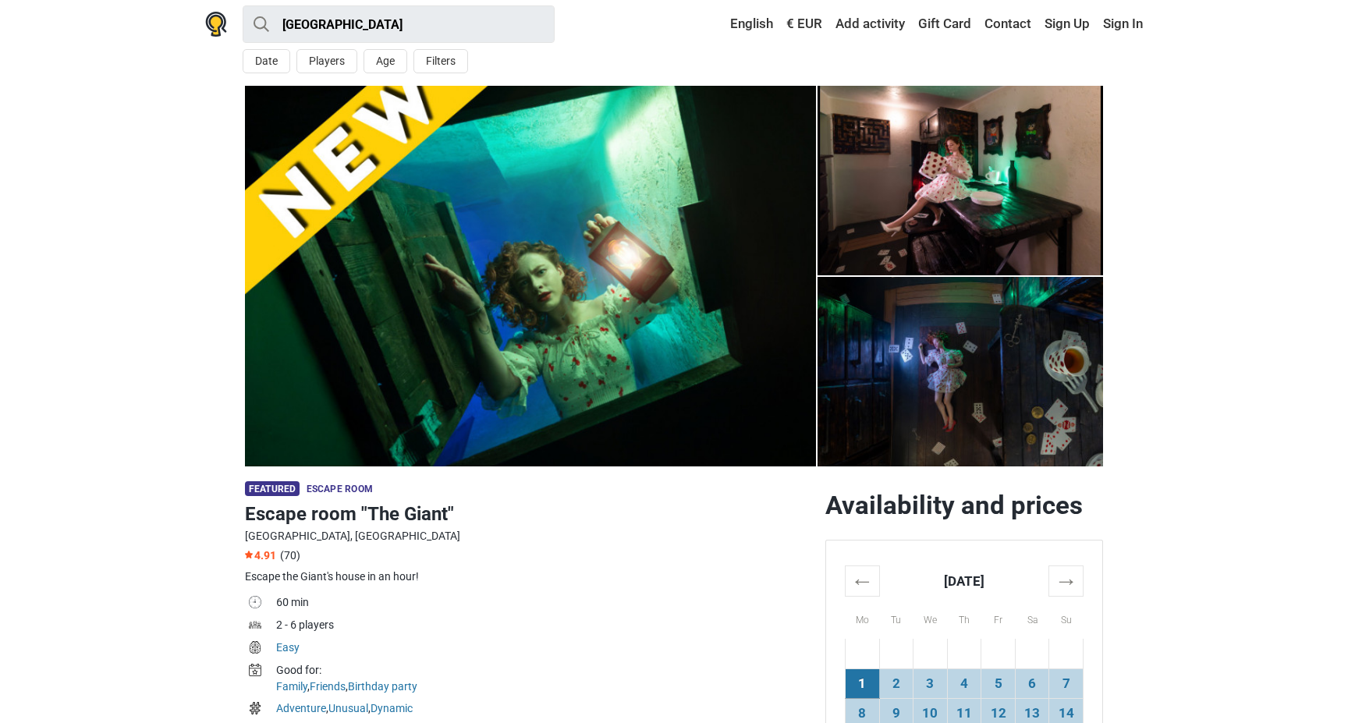
scroll to position [0, 0]
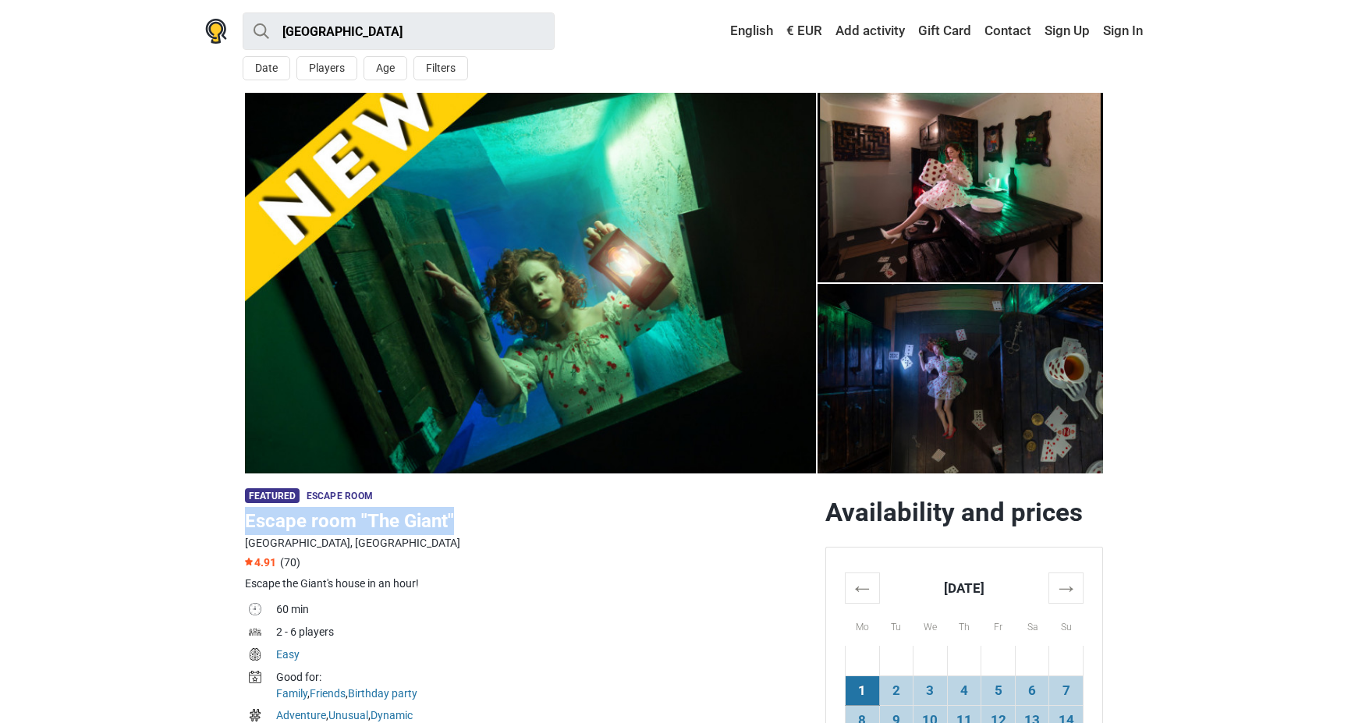
drag, startPoint x: 244, startPoint y: 525, endPoint x: 530, endPoint y: 530, distance: 285.6
click at [530, 530] on h1 "Escape room "The Giant"" at bounding box center [529, 521] width 568 height 28
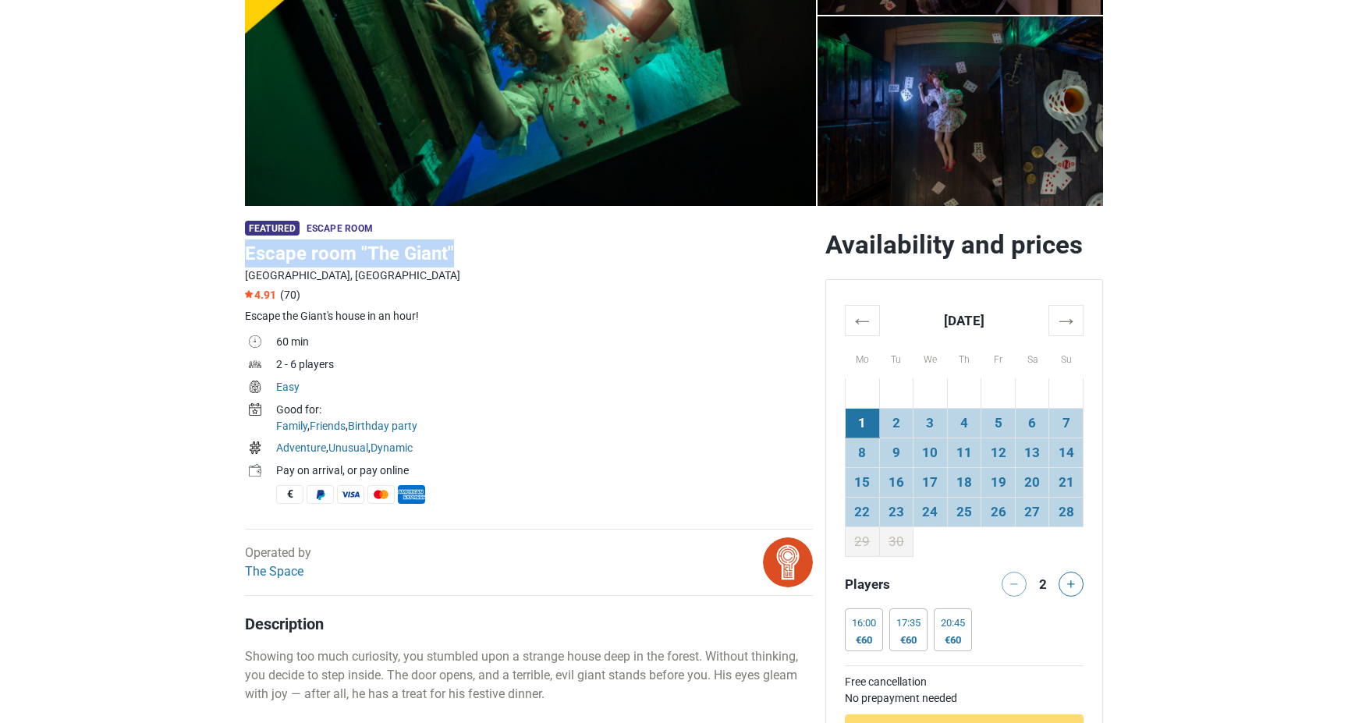
scroll to position [282, 0]
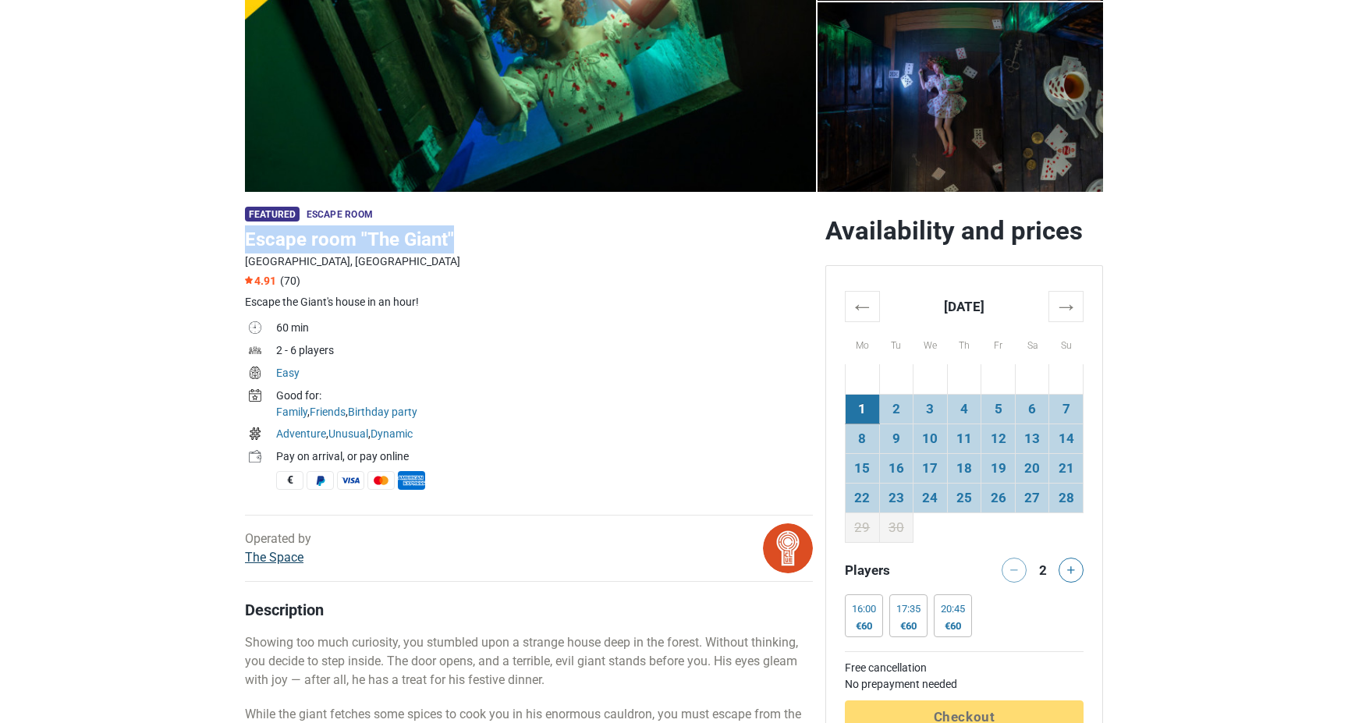
click at [285, 560] on link "The Space" at bounding box center [274, 557] width 59 height 15
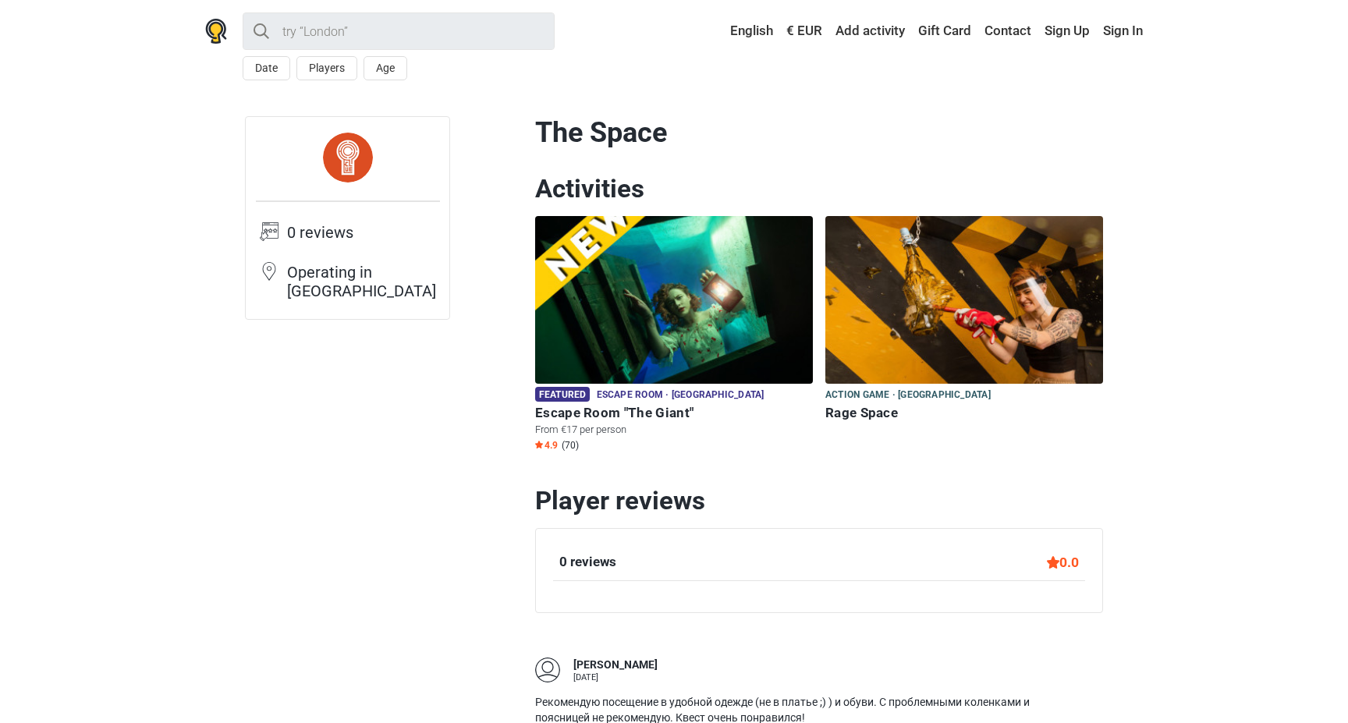
click at [951, 334] on img at bounding box center [964, 300] width 278 height 168
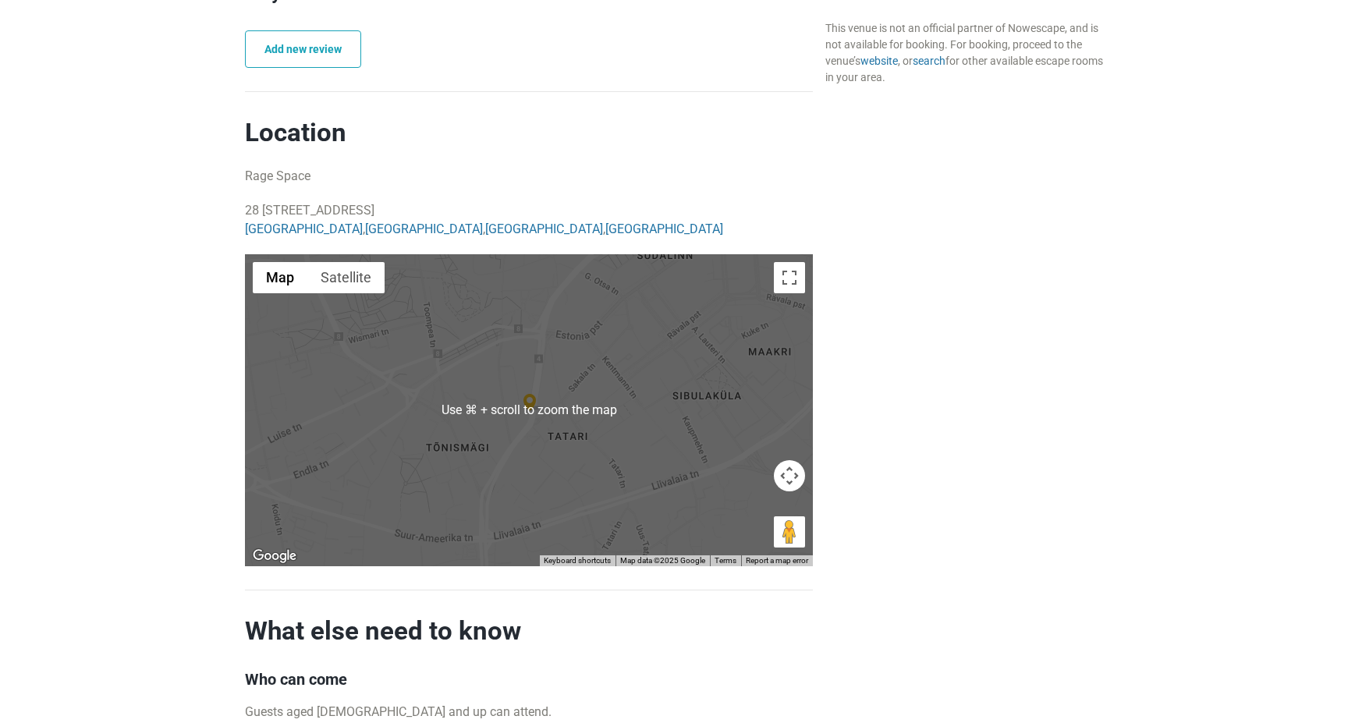
scroll to position [893, 0]
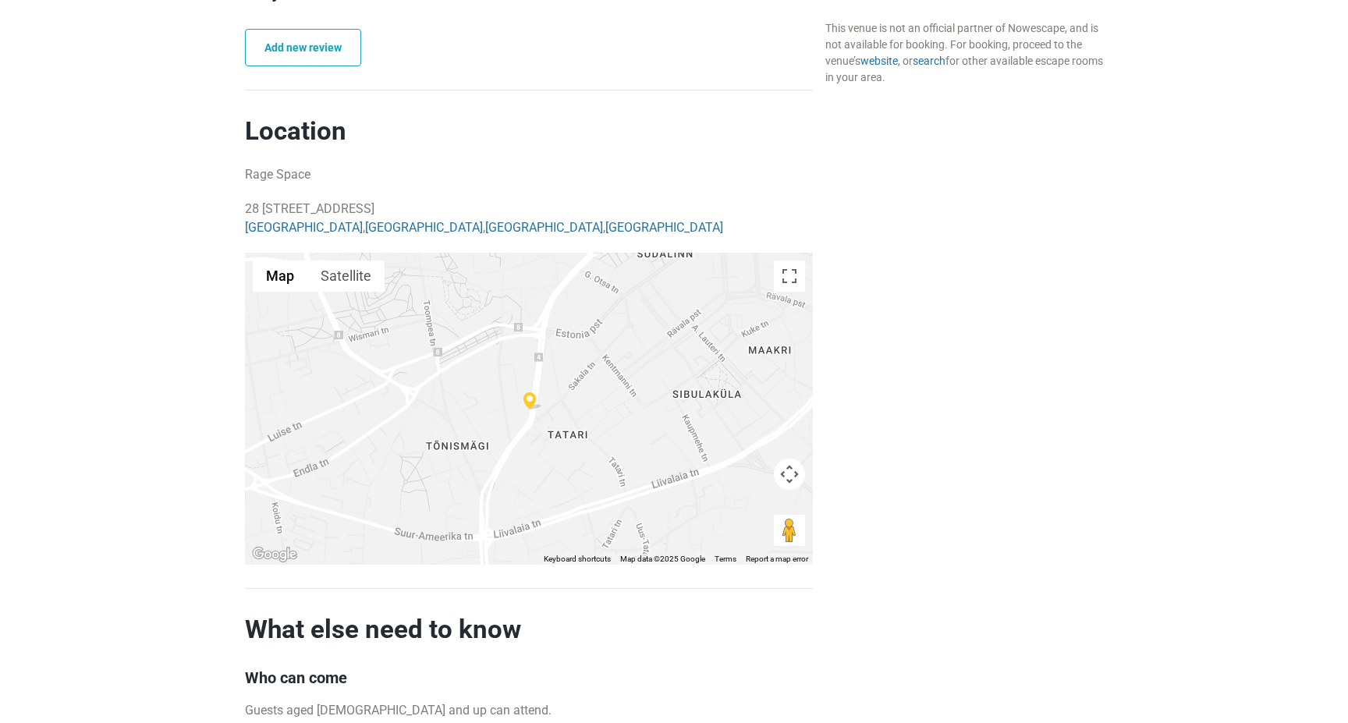
click at [781, 294] on div at bounding box center [529, 409] width 568 height 312
click at [792, 275] on button "Toggle fullscreen view" at bounding box center [789, 276] width 31 height 31
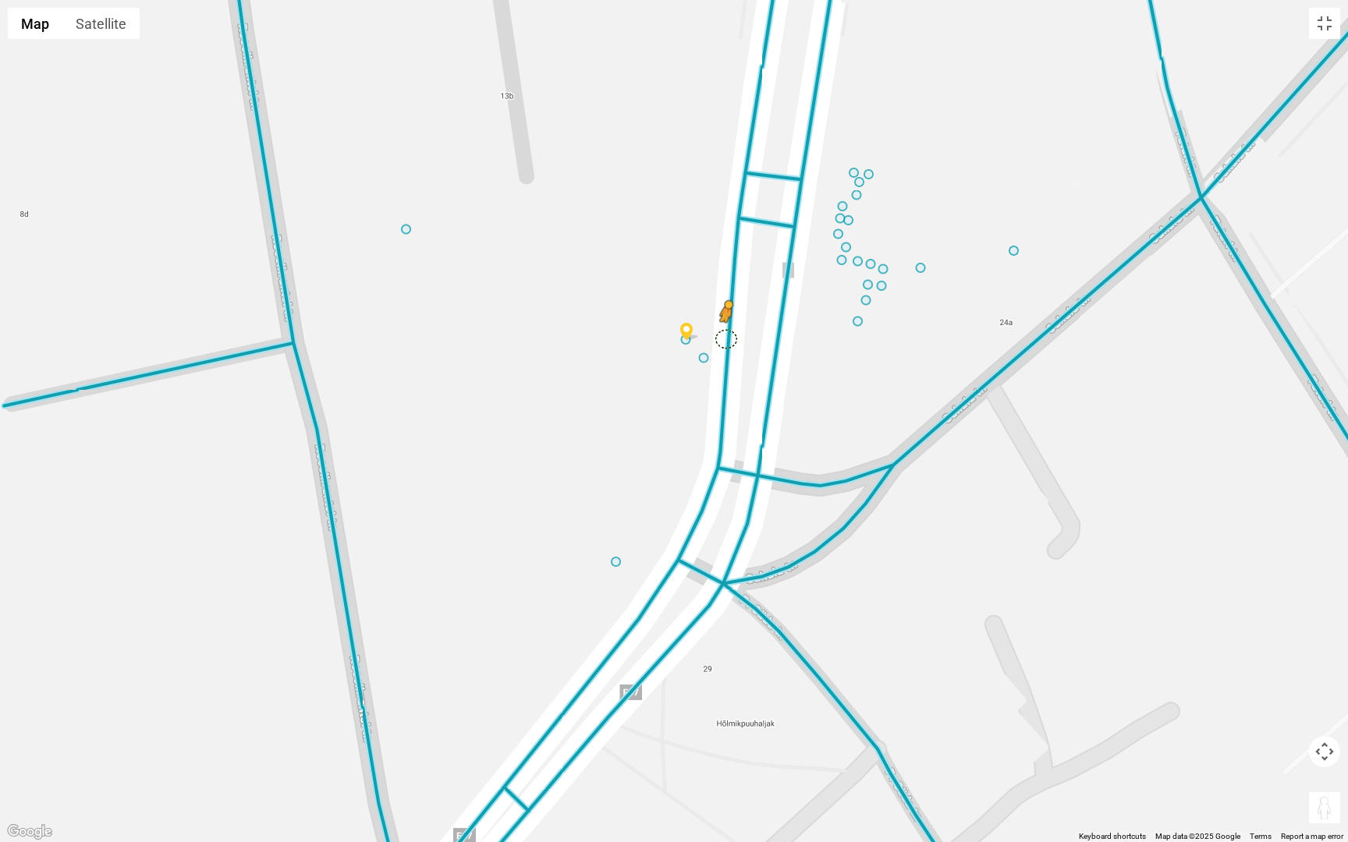
drag, startPoint x: 1320, startPoint y: 810, endPoint x: 726, endPoint y: 337, distance: 758.9
click at [726, 337] on div "To activate drag with keyboard, press Alt + Enter. Once in keyboard drag state,…" at bounding box center [674, 421] width 1348 height 842
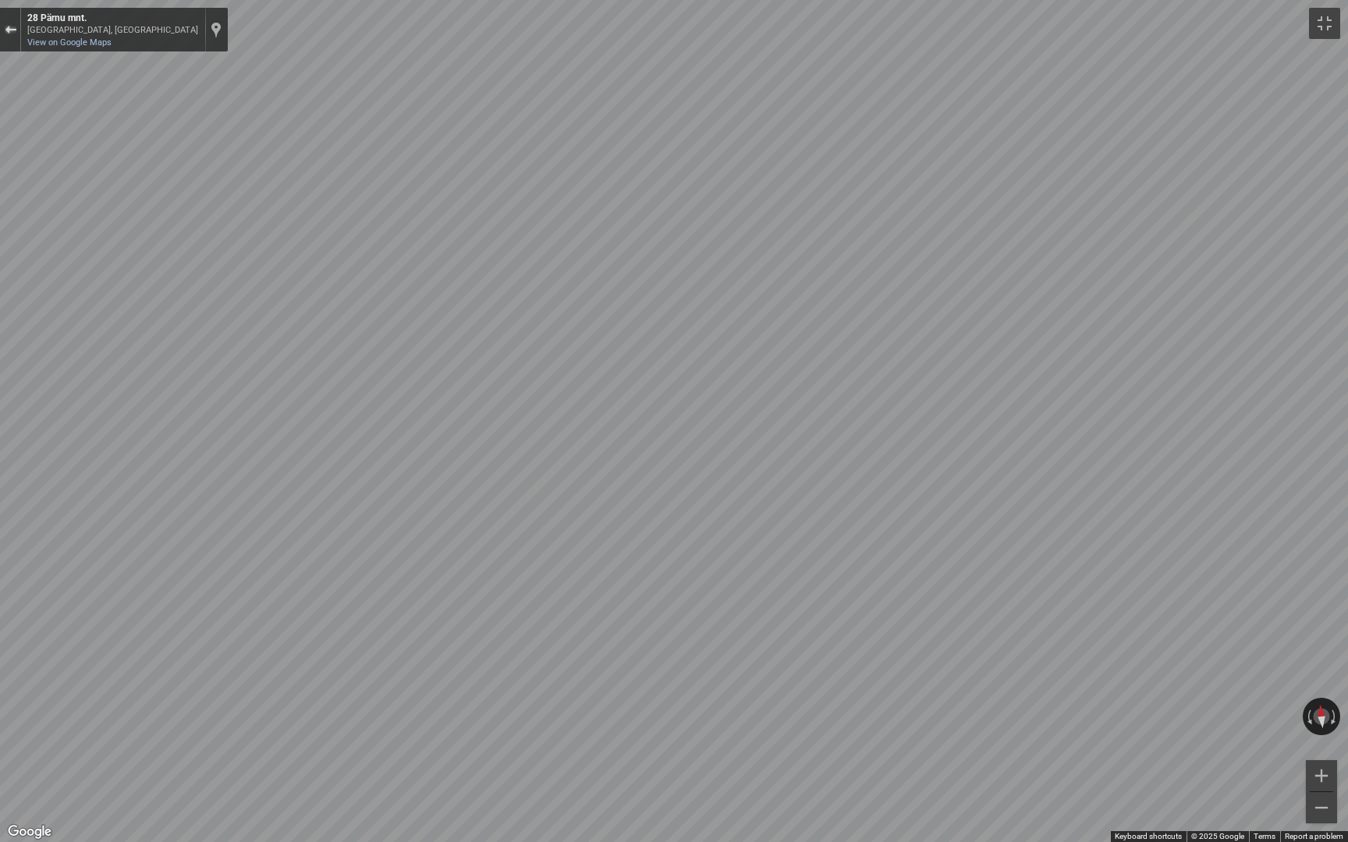
click at [9, 24] on button "Exit the Street View" at bounding box center [10, 30] width 20 height 21
